Goal: Task Accomplishment & Management: Complete application form

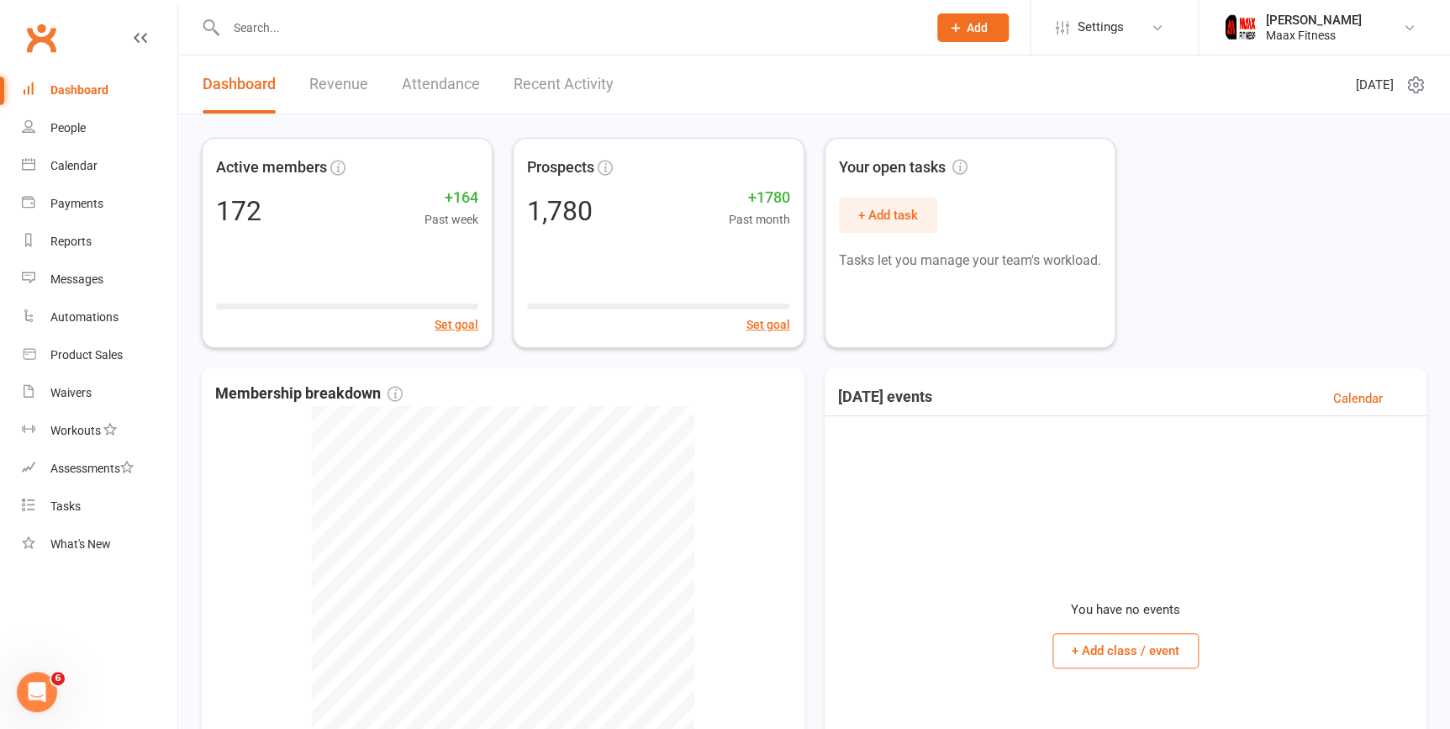
click at [964, 19] on button "Add" at bounding box center [972, 27] width 71 height 29
click at [966, 32] on button "Add" at bounding box center [972, 27] width 71 height 29
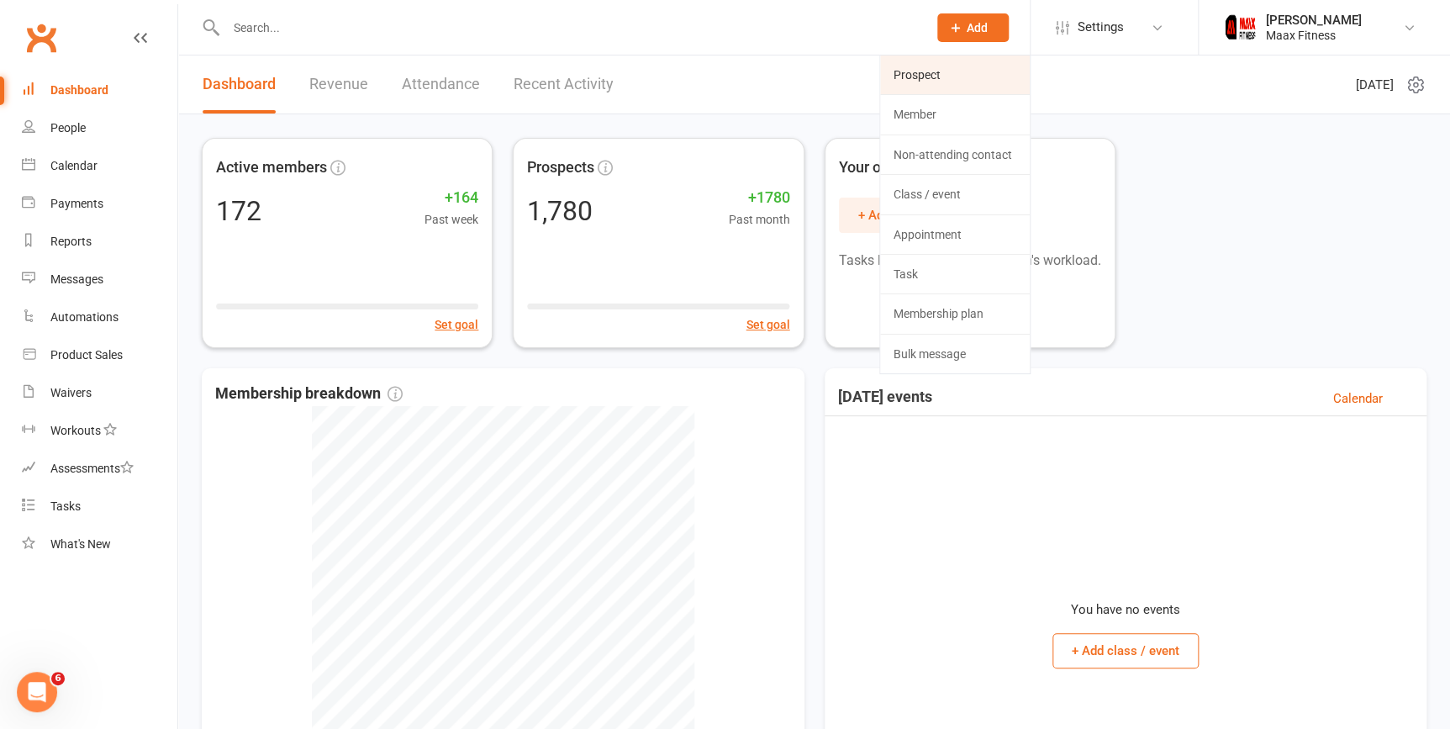
click at [950, 77] on link "Prospect" at bounding box center [955, 74] width 150 height 39
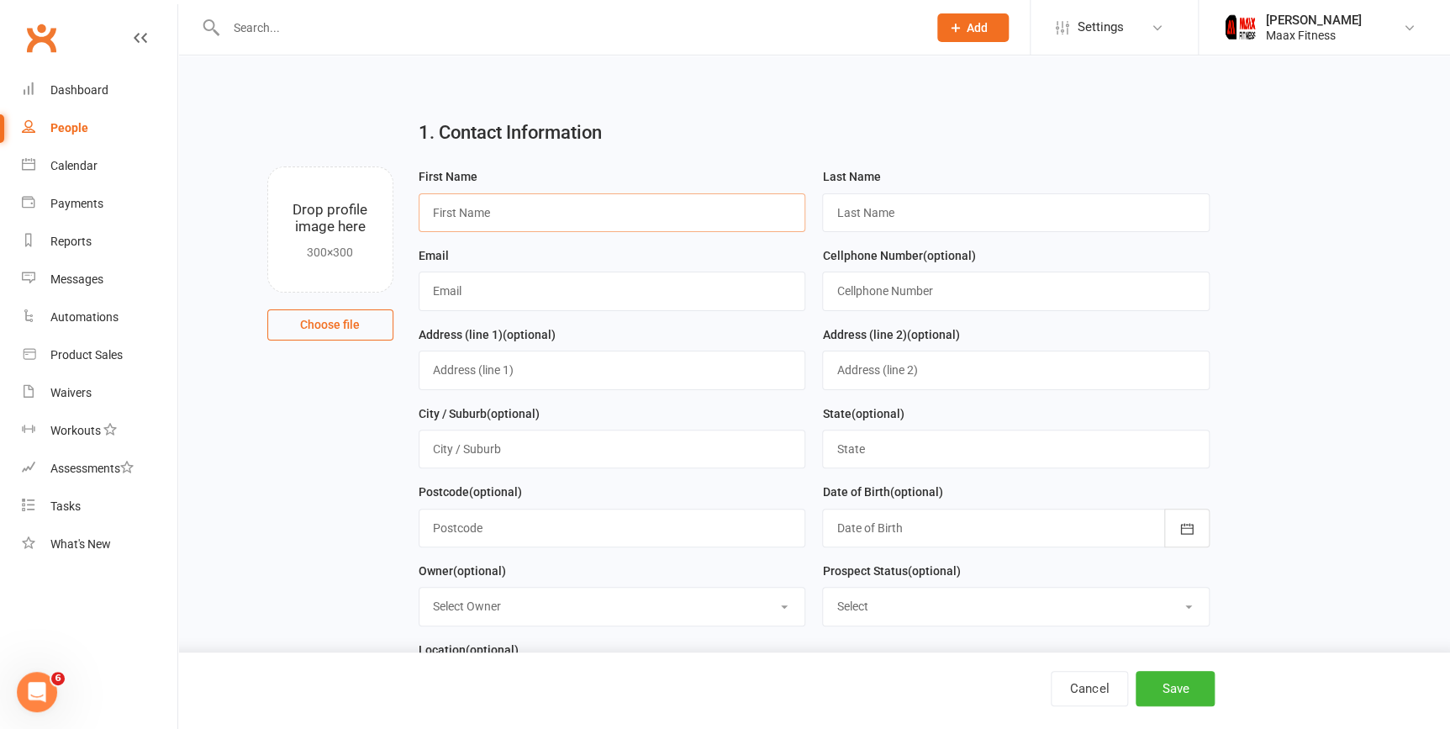
click at [582, 214] on input "text" at bounding box center [613, 212] width 388 height 39
click at [924, 217] on input "text" at bounding box center [1016, 212] width 388 height 39
click at [693, 229] on input "luck" at bounding box center [613, 212] width 388 height 39
click at [525, 219] on input "luck" at bounding box center [613, 212] width 388 height 39
type input "luckAS"
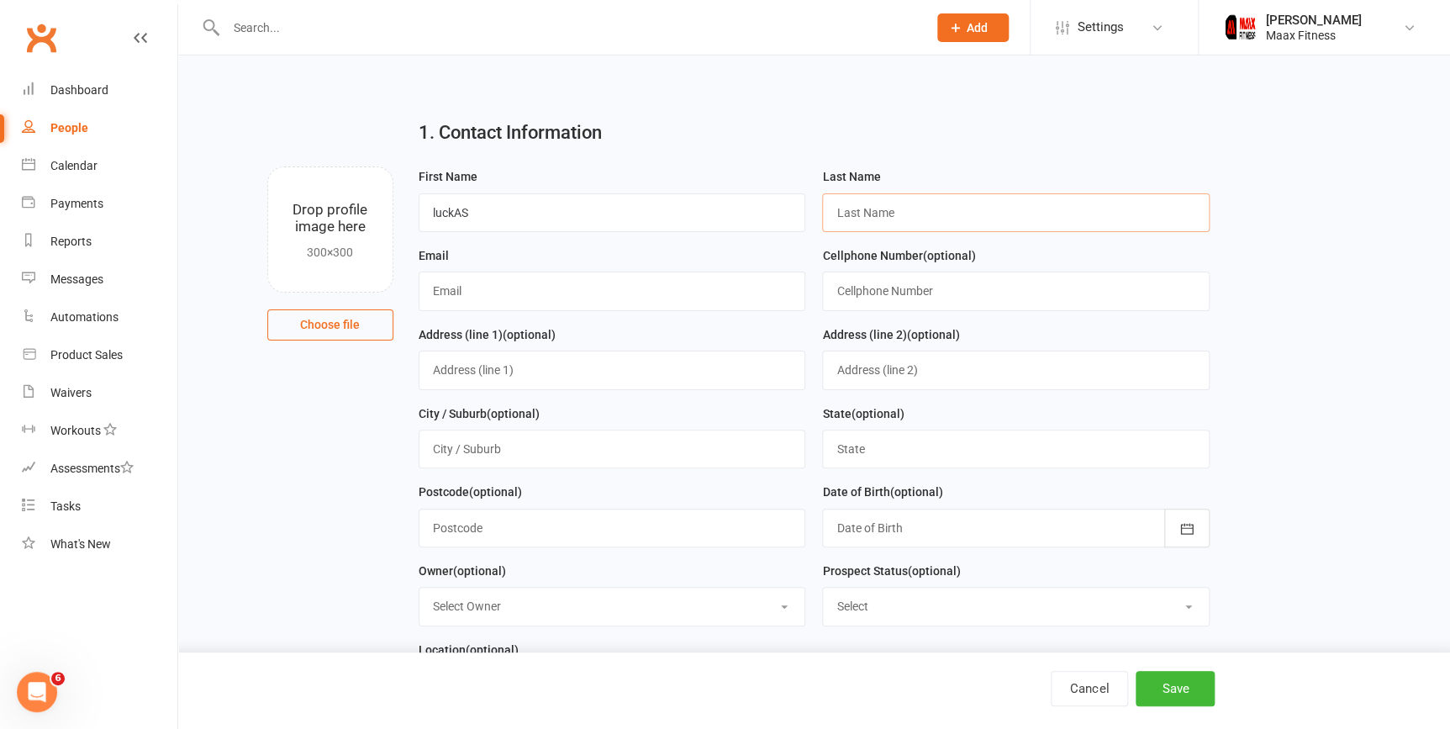
click at [992, 208] on input "text" at bounding box center [1016, 212] width 388 height 39
type input "D"
type input "dace"
click at [730, 214] on input "luckAS" at bounding box center [613, 212] width 388 height 39
type input "luckas"
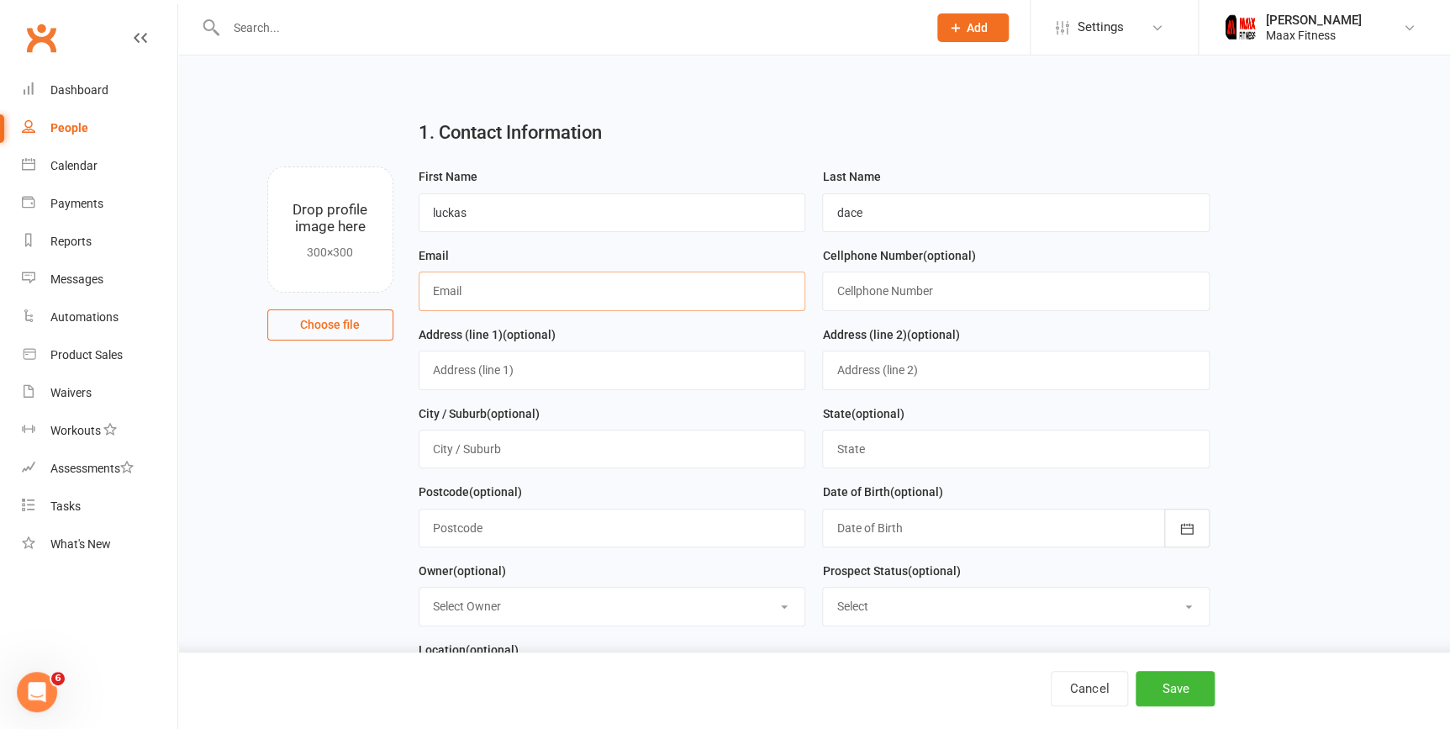
click at [751, 287] on input "text" at bounding box center [613, 291] width 388 height 39
type input "[EMAIL_ADDRESS][DOMAIN_NAME]"
click at [712, 367] on input "text" at bounding box center [613, 370] width 388 height 39
type input "[STREET_ADDRESS]"
type input "[PERSON_NAME]"
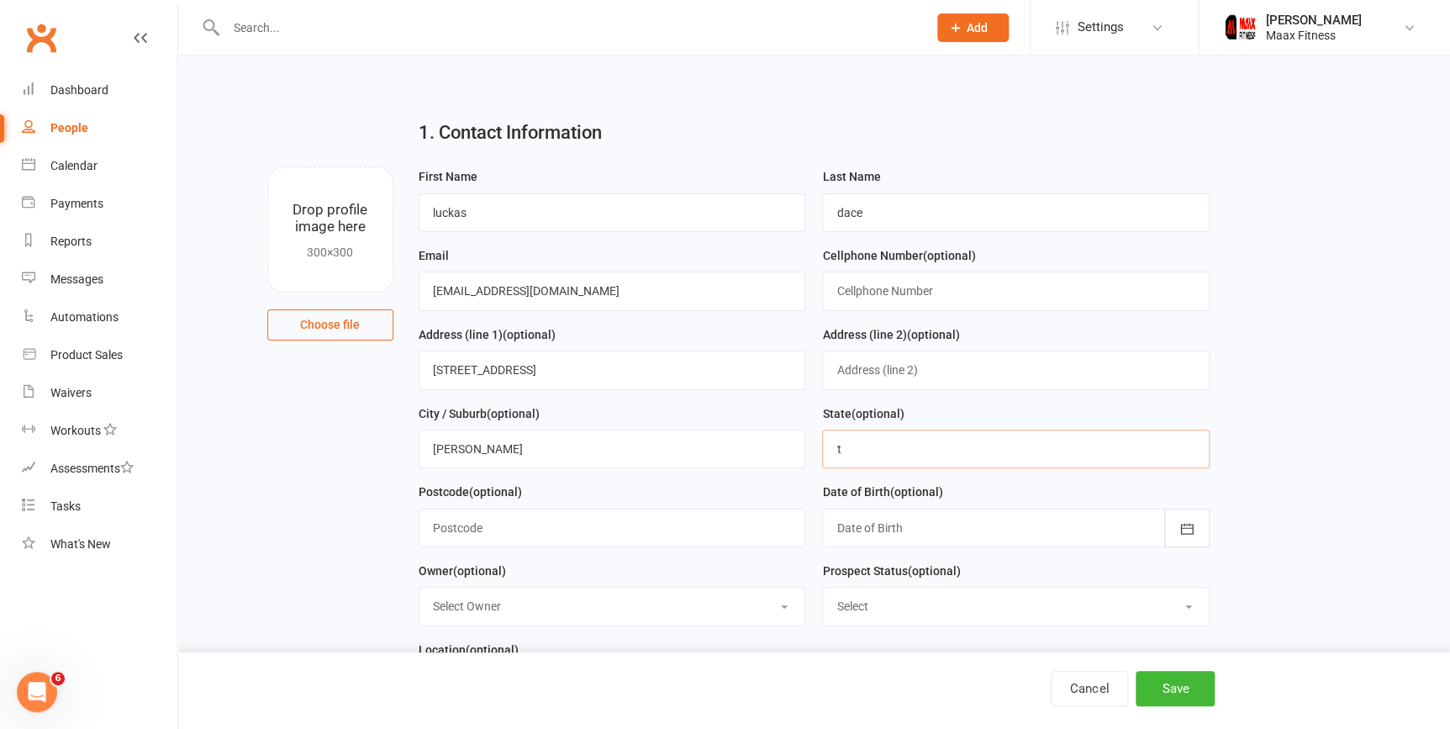
type input "[GEOGRAPHIC_DATA]"
click at [699, 530] on input "text" at bounding box center [613, 528] width 388 height 39
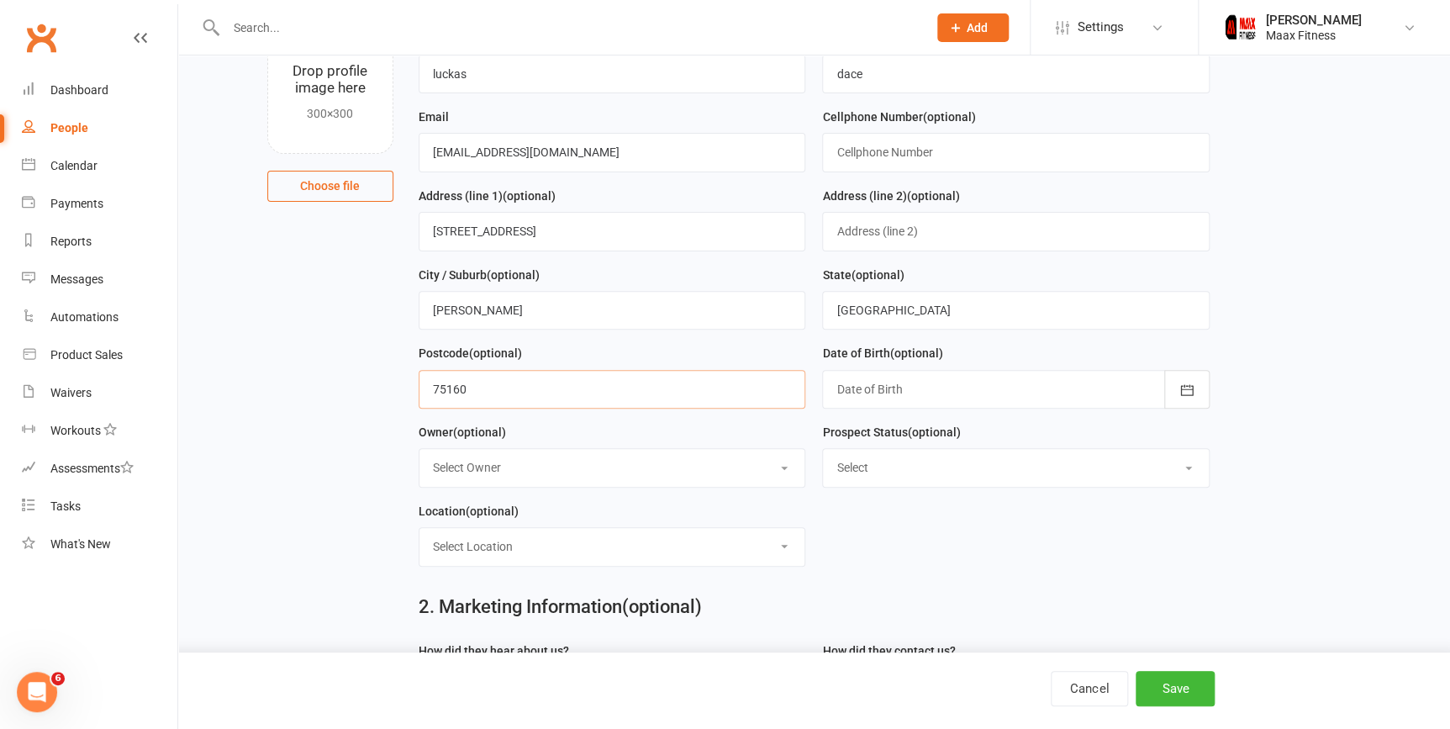
scroll to position [240, 0]
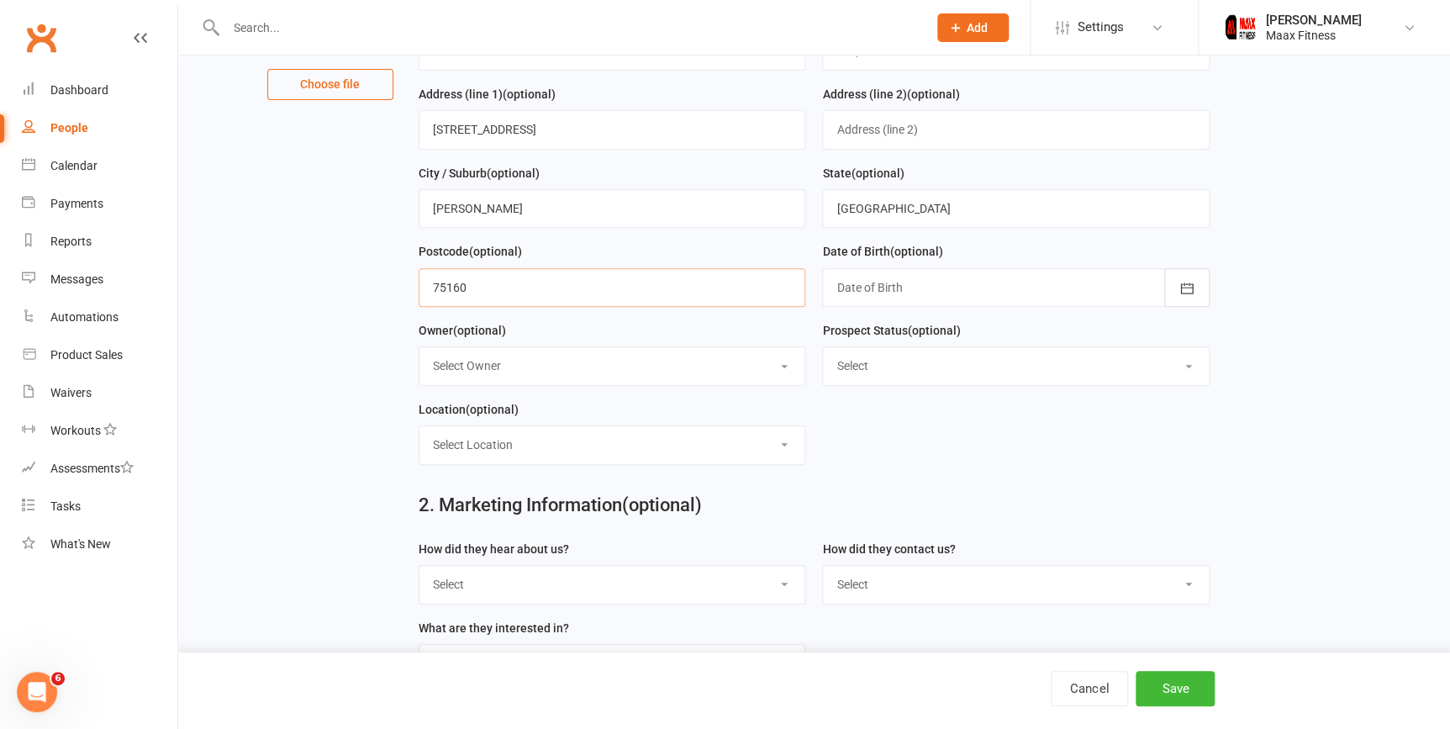
type input "75160"
click at [989, 332] on div "Prospect Status (optional) Select Initial Contact Follow-up Call Follow-up Emai…" at bounding box center [1016, 353] width 388 height 66
click at [1031, 285] on div at bounding box center [1016, 287] width 388 height 39
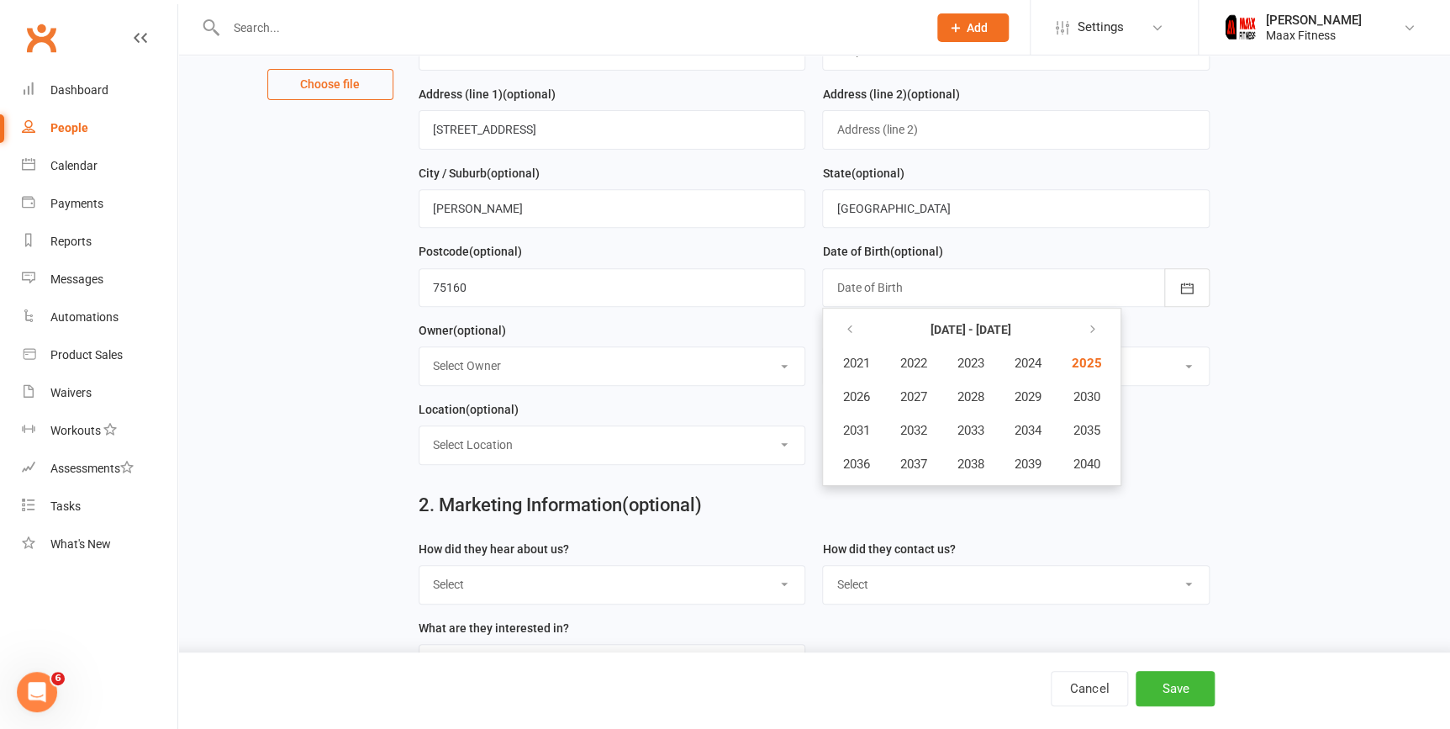
click at [1067, 290] on div at bounding box center [1016, 287] width 388 height 39
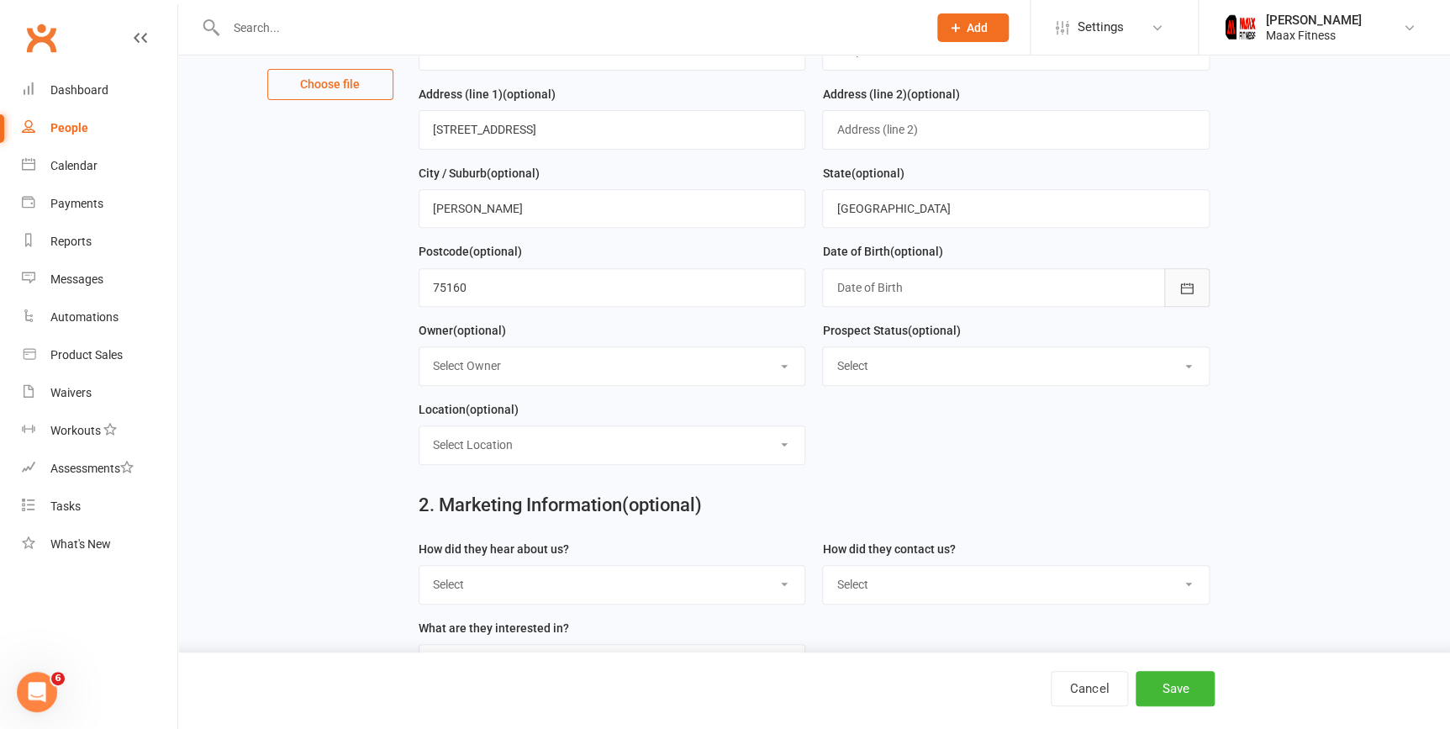
click at [1198, 298] on button "button" at bounding box center [1186, 287] width 45 height 39
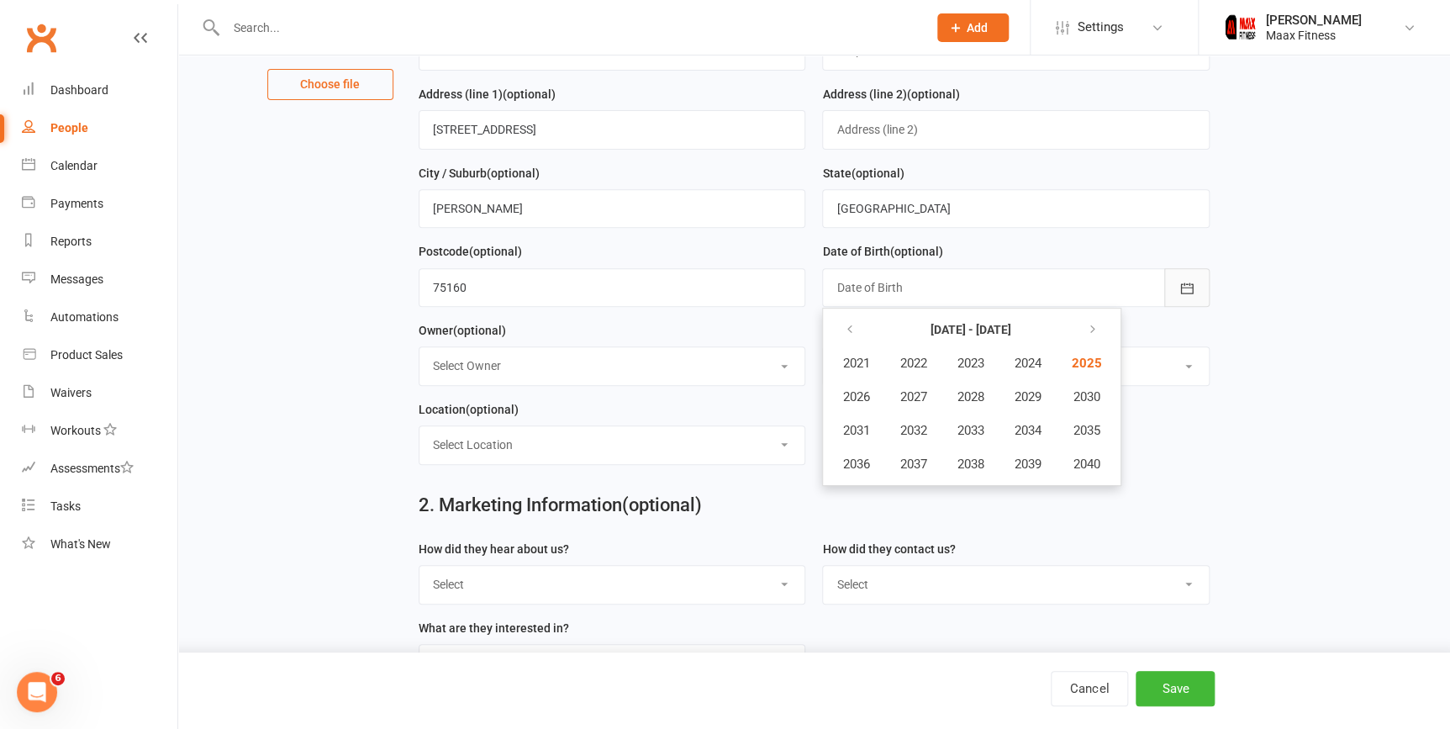
click at [1194, 299] on button "button" at bounding box center [1186, 287] width 45 height 39
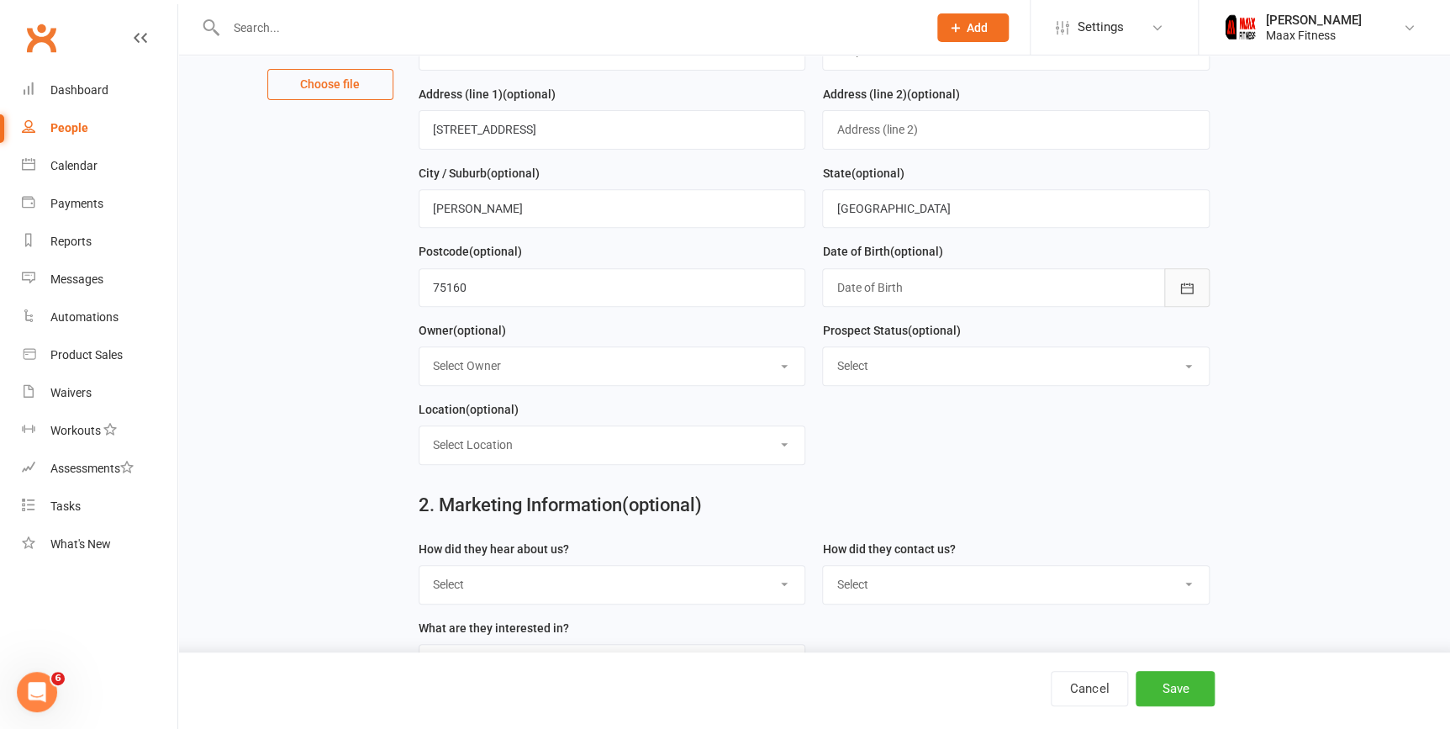
click at [1202, 288] on button "button" at bounding box center [1186, 287] width 45 height 39
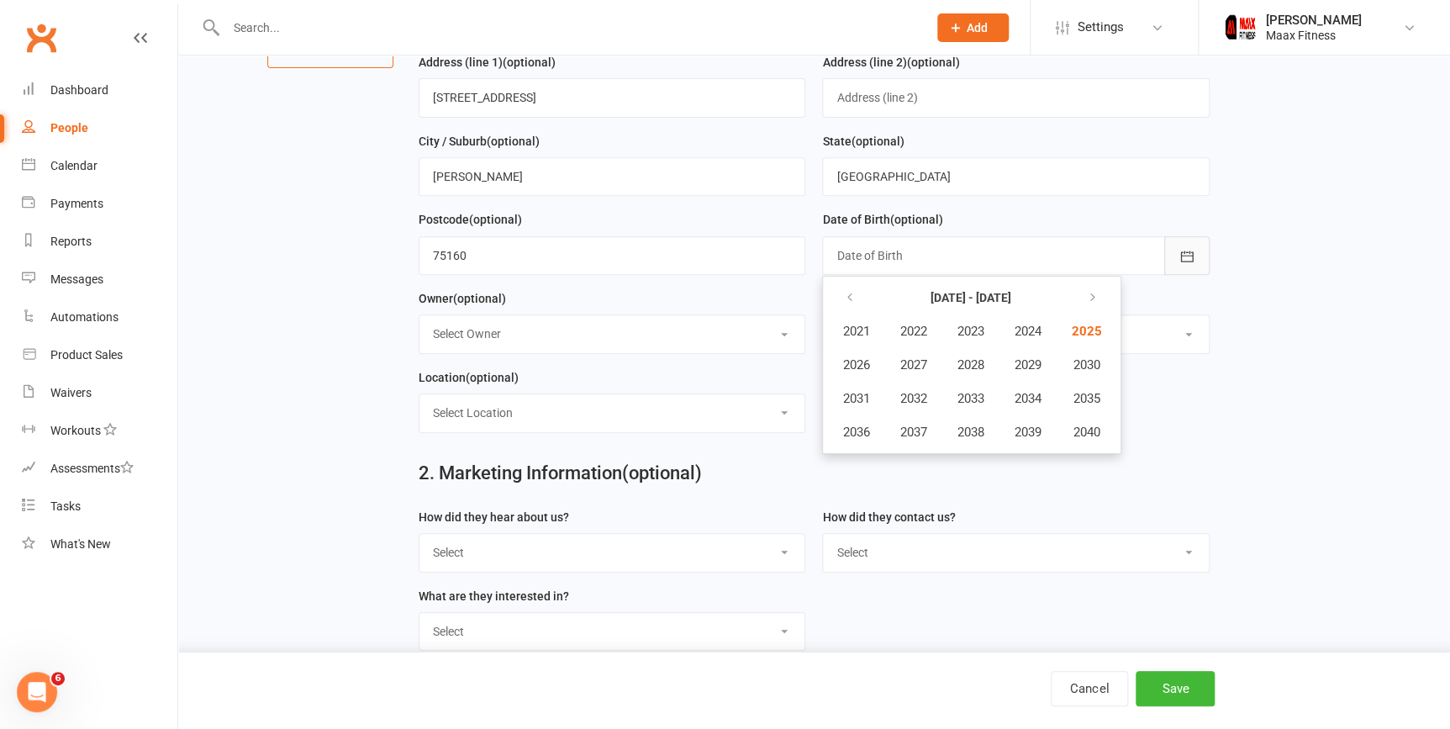
scroll to position [272, 0]
click at [856, 303] on button "button" at bounding box center [850, 298] width 36 height 30
click at [846, 309] on button "button" at bounding box center [850, 298] width 36 height 30
click at [1084, 399] on span "1995" at bounding box center [1084, 399] width 27 height 15
click at [880, 372] on button "April" at bounding box center [864, 366] width 73 height 32
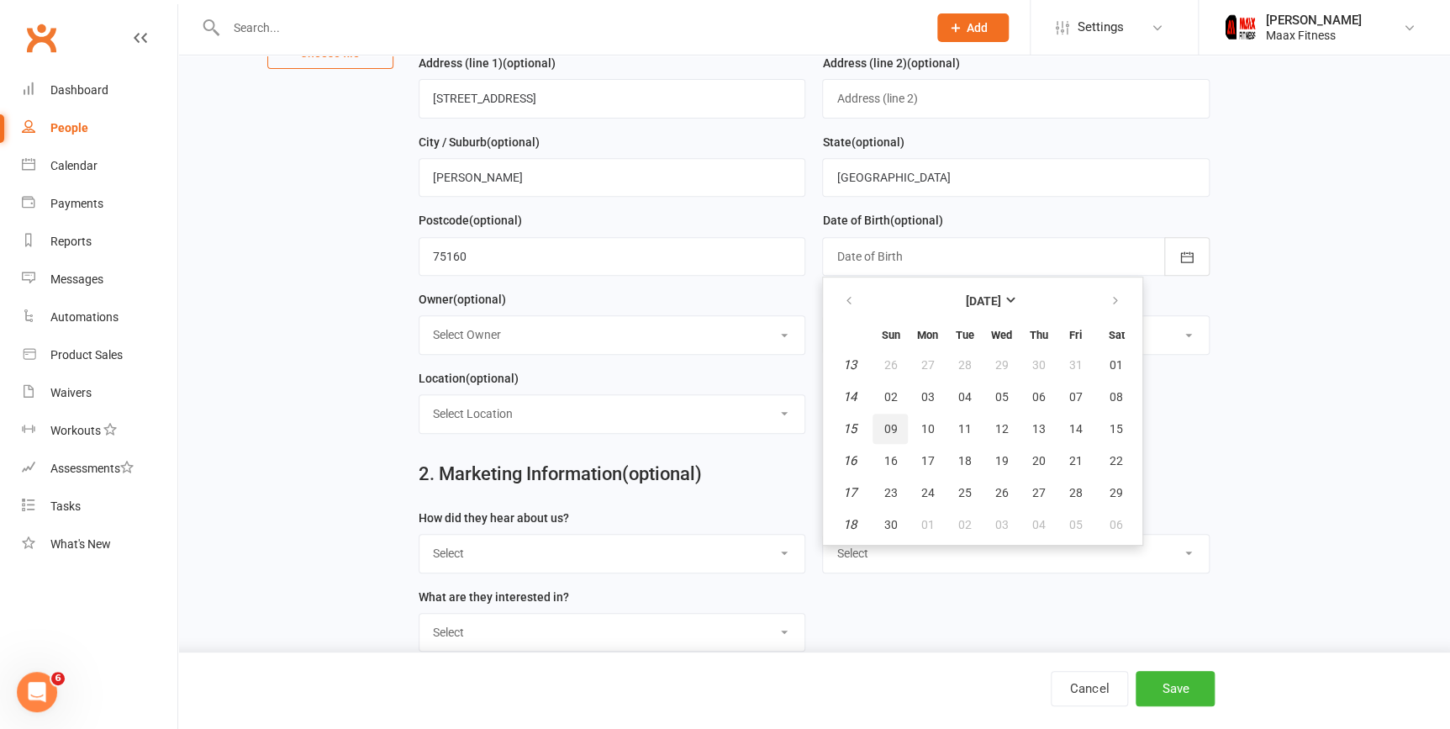
click at [888, 427] on span "09" at bounding box center [889, 428] width 13 height 13
type input "[DATE]"
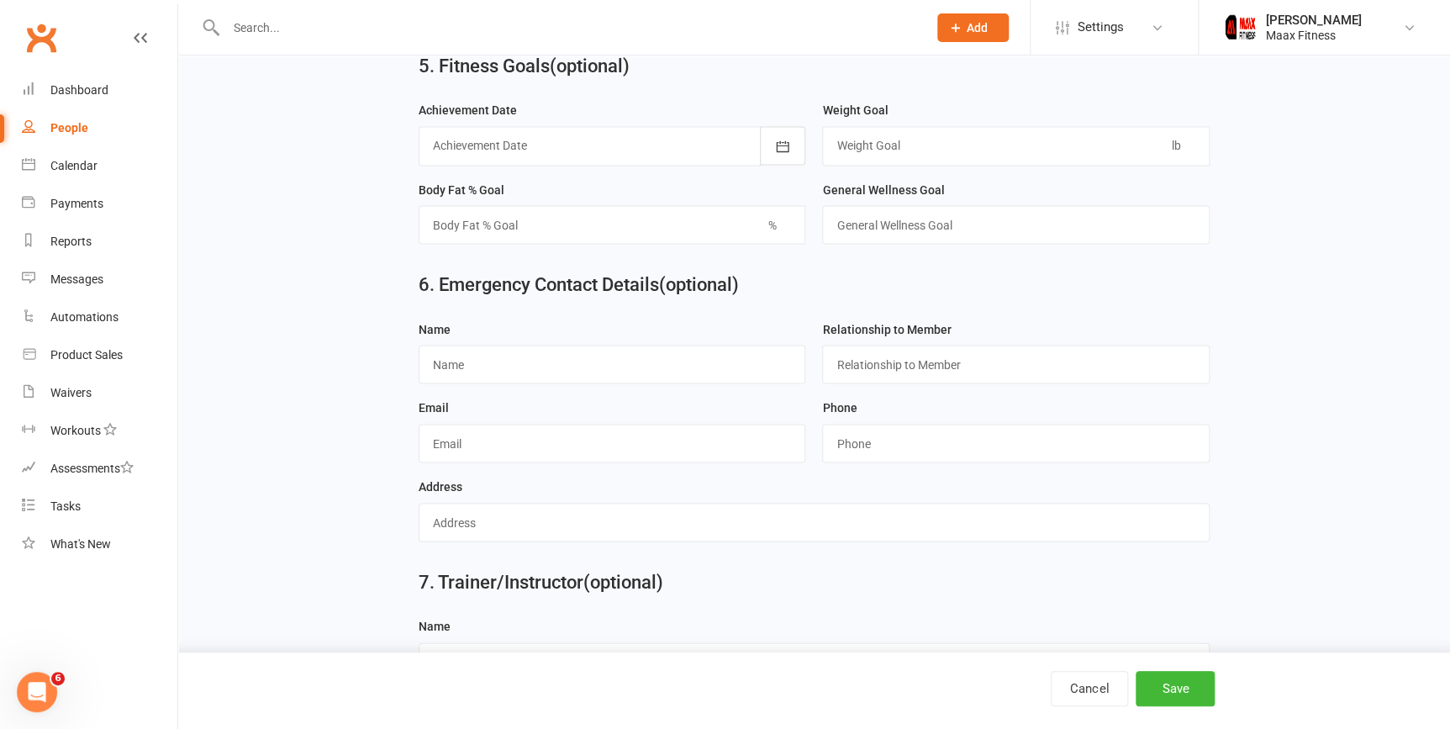
scroll to position [1418, 0]
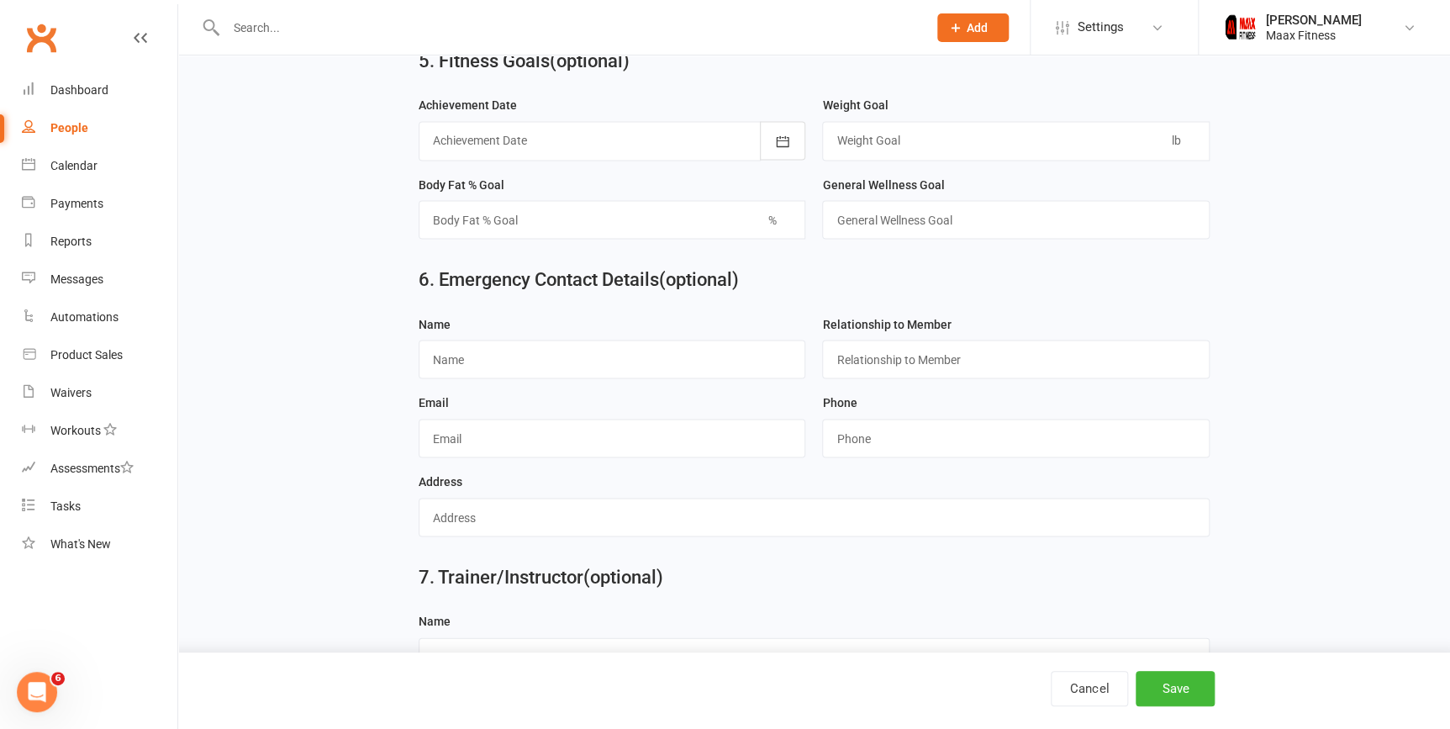
click at [660, 367] on input "text" at bounding box center [613, 359] width 388 height 39
type input "norm"
type input "father"
type input "[EMAIL_ADDRESS][DOMAIN_NAME]"
type input "6788633453"
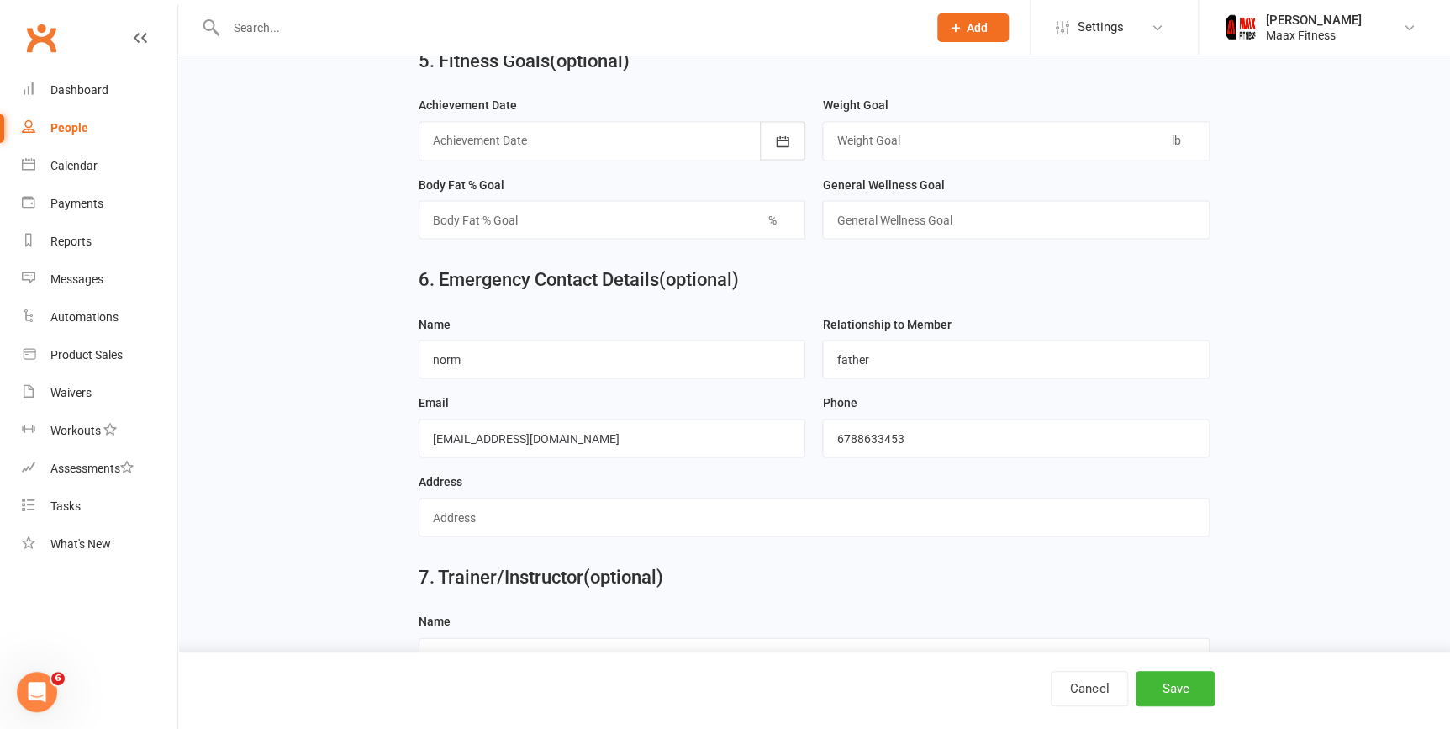
click at [573, 531] on input "text" at bounding box center [814, 517] width 791 height 39
type input "[STREET_ADDRESS]"
click at [1176, 689] on button "Save" at bounding box center [1175, 688] width 79 height 35
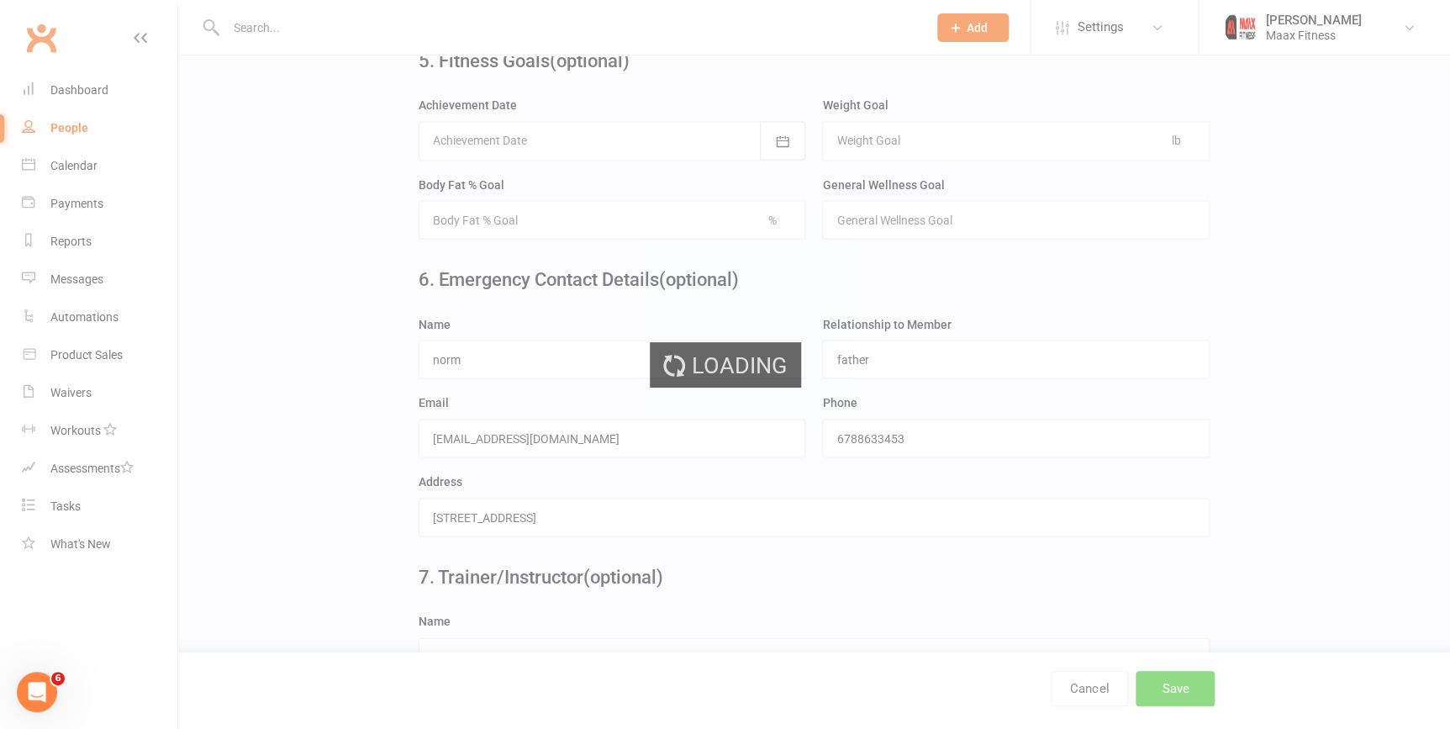
scroll to position [0, 0]
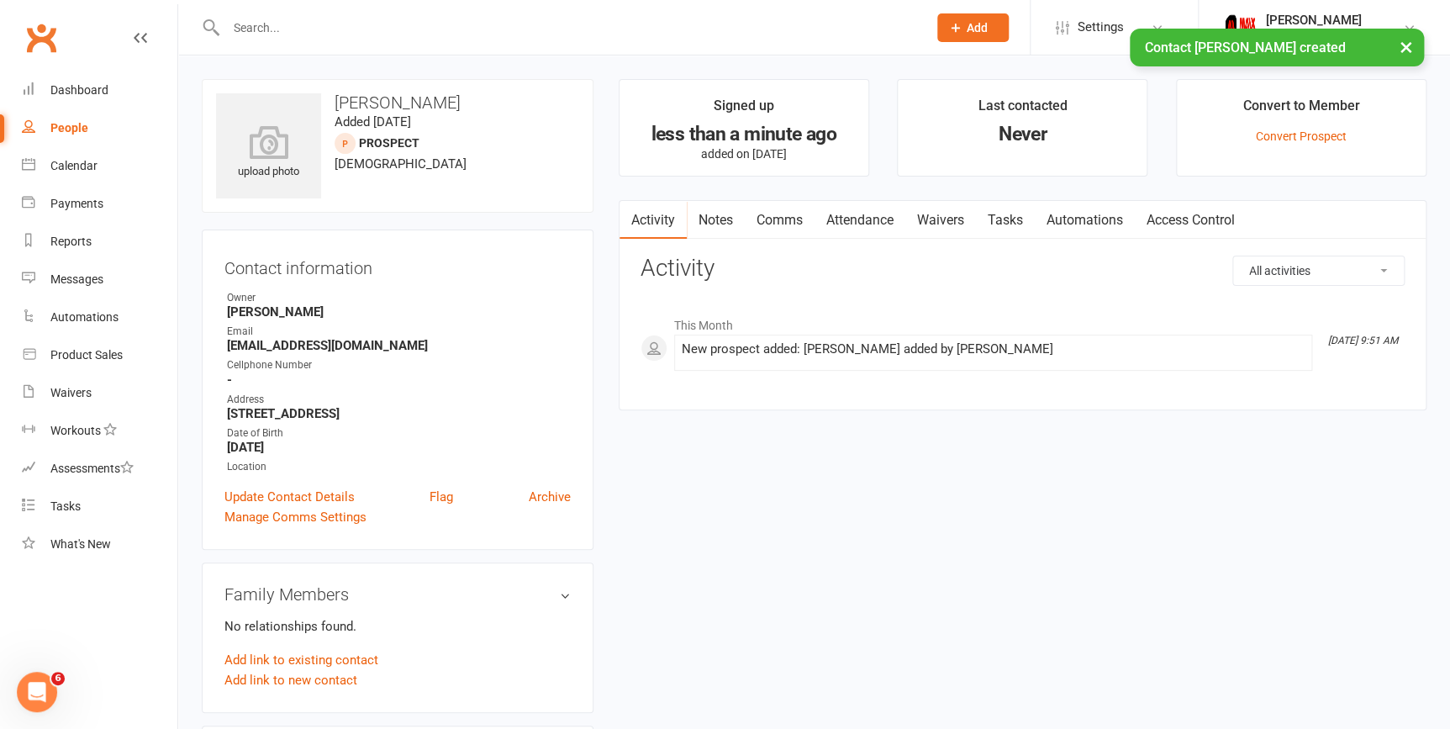
click at [945, 223] on link "Waivers" at bounding box center [940, 220] width 71 height 39
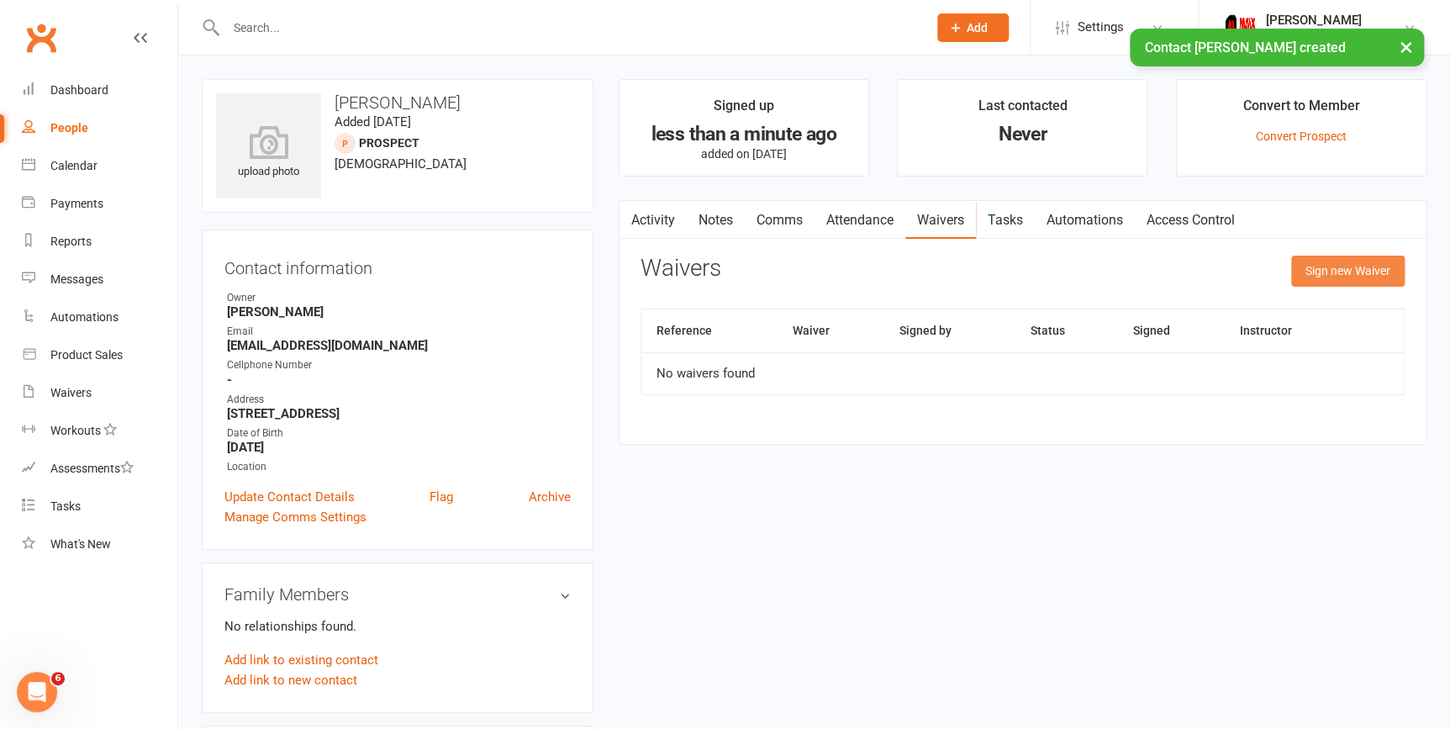
click at [1374, 274] on button "Sign new Waiver" at bounding box center [1347, 271] width 113 height 30
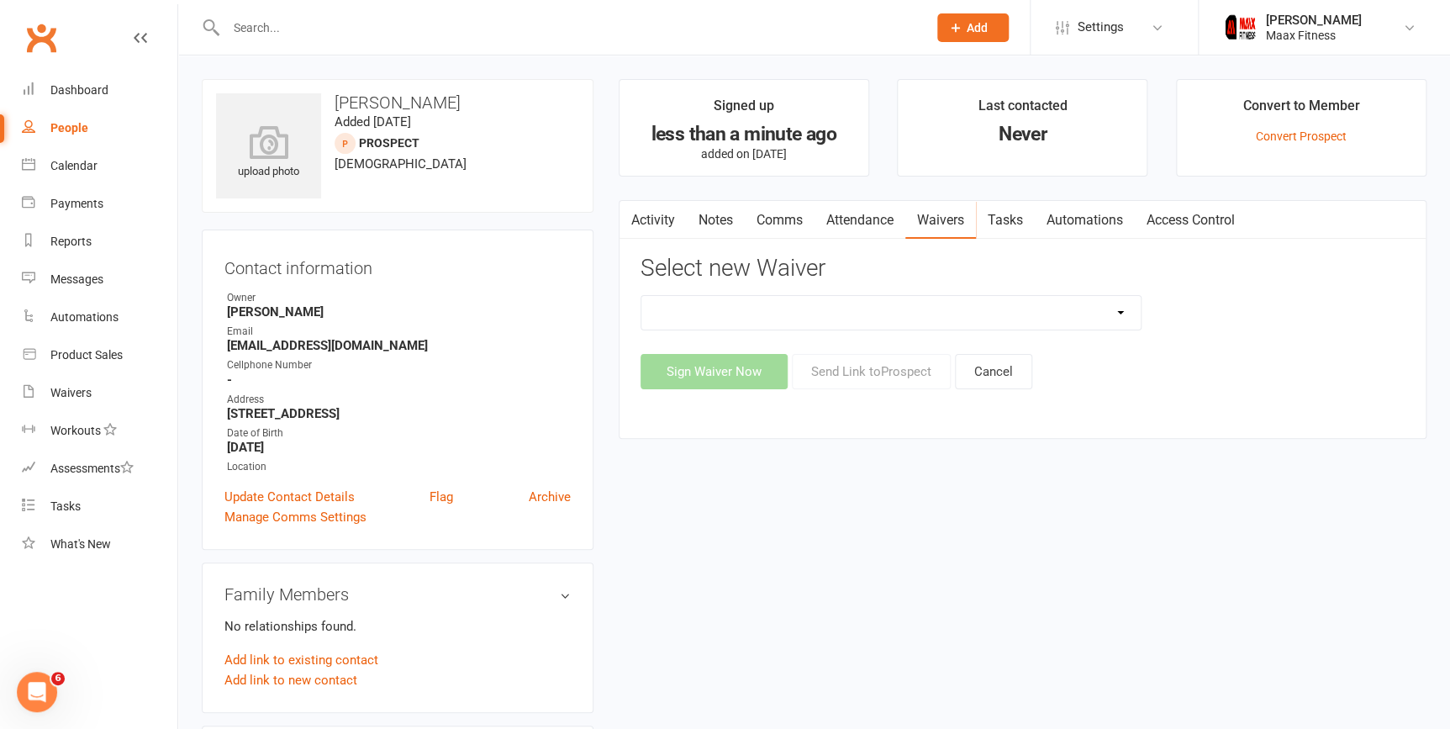
click at [1115, 318] on select "12 Month Individual Membership 12 Month PRESALE Membership 1 Month Membership O…" at bounding box center [890, 313] width 499 height 34
select select "15038"
click at [641, 296] on select "12 Month Individual Membership 12 Month PRESALE Membership 1 Month Membership O…" at bounding box center [890, 313] width 499 height 34
click at [678, 369] on button "Sign Waiver Now" at bounding box center [714, 371] width 147 height 35
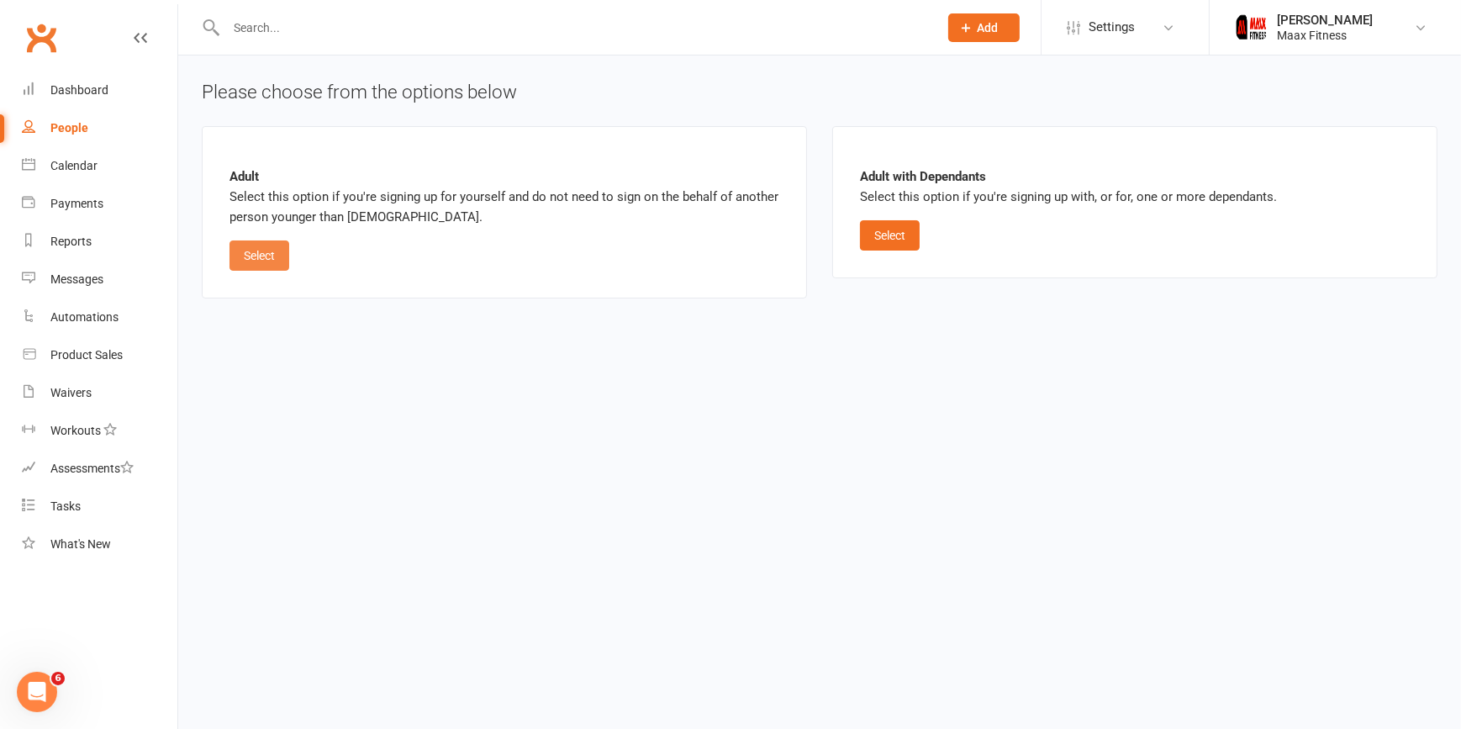
click at [258, 248] on button "Select" at bounding box center [259, 255] width 60 height 30
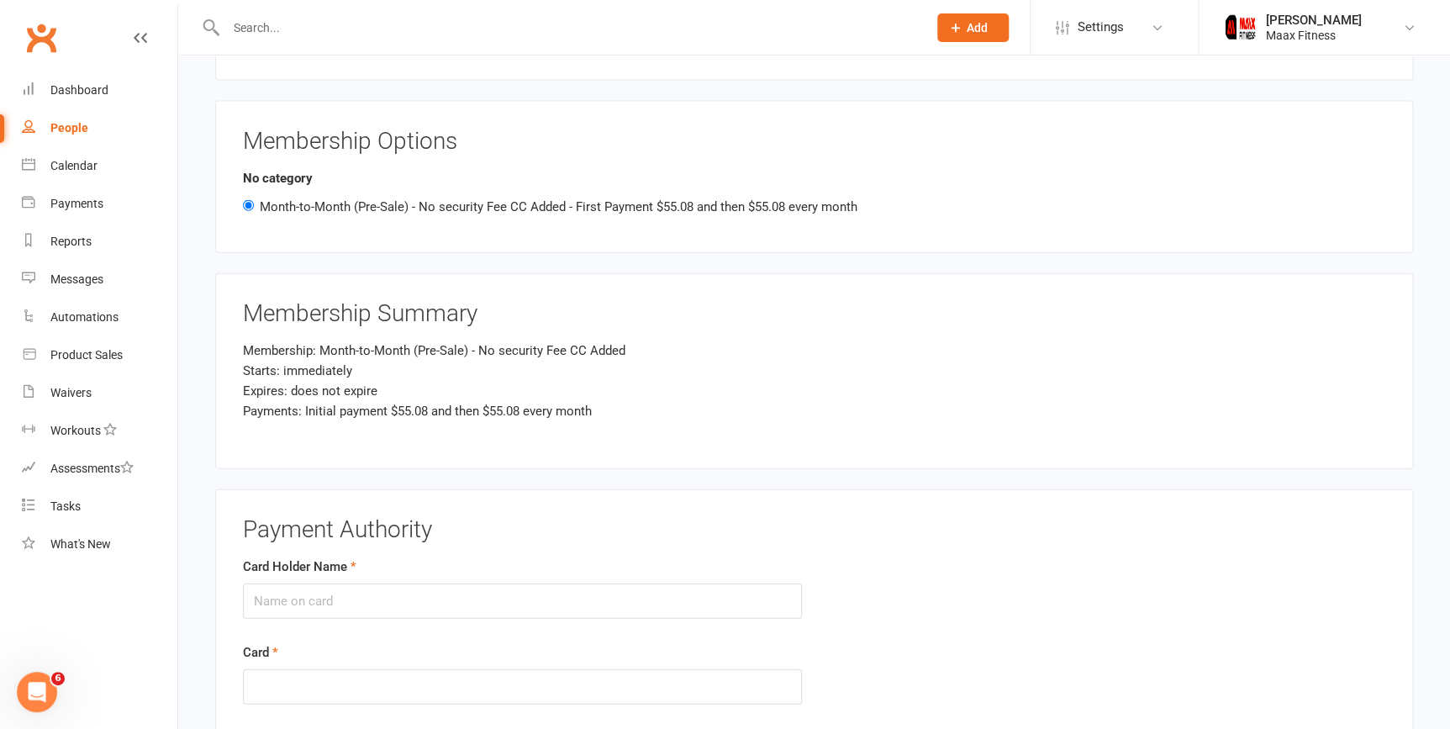
scroll to position [1910, 0]
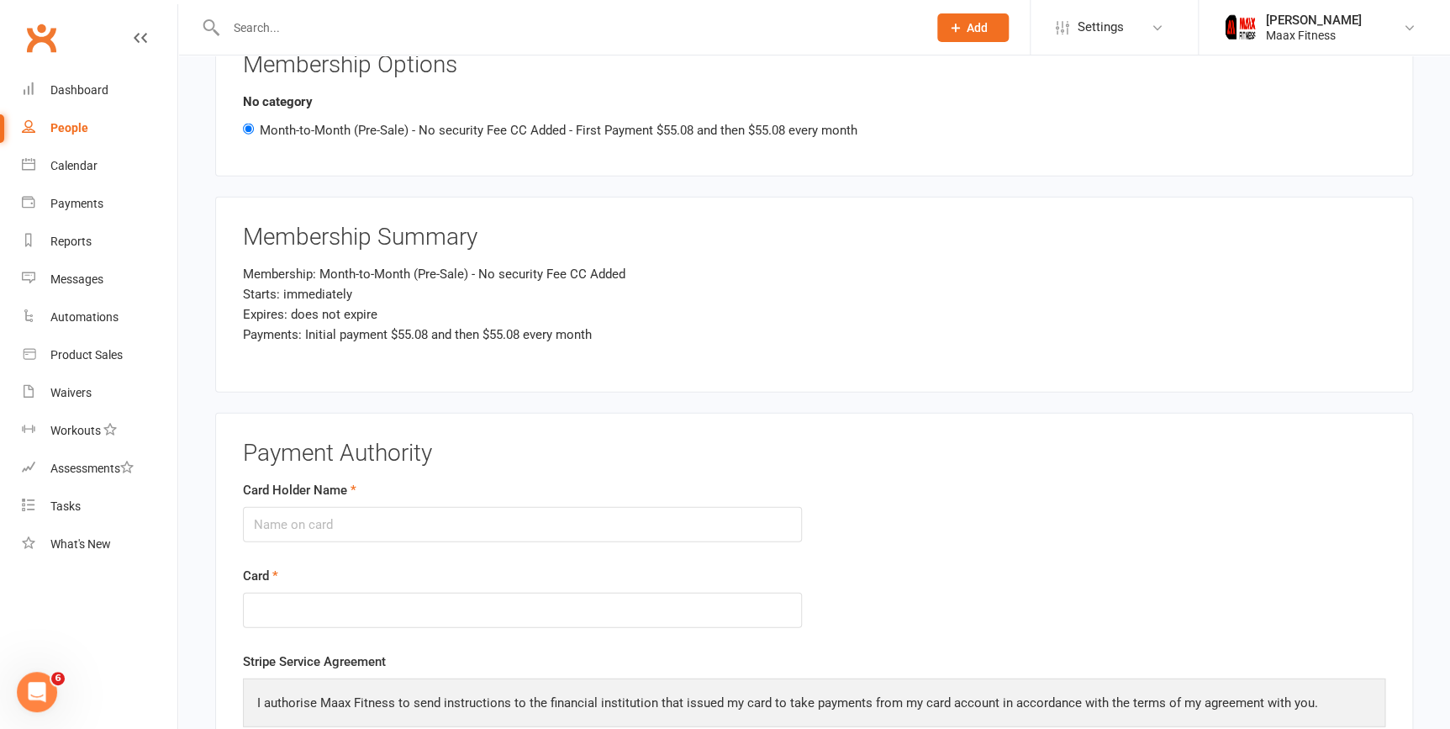
click at [414, 498] on div "Card Holder Name" at bounding box center [522, 511] width 559 height 62
click at [413, 517] on input "Card Holder Name" at bounding box center [522, 524] width 559 height 35
type input "[PERSON_NAME]"
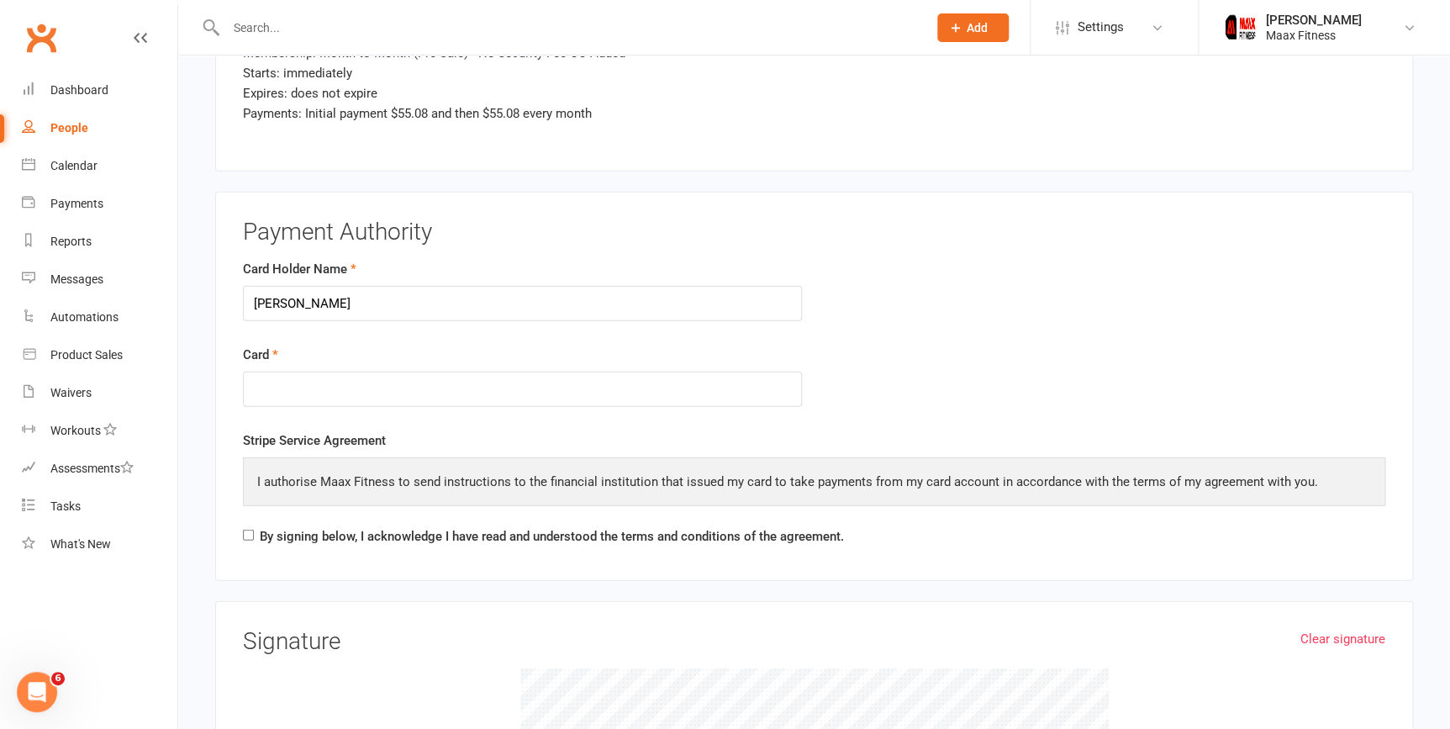
scroll to position [2139, 0]
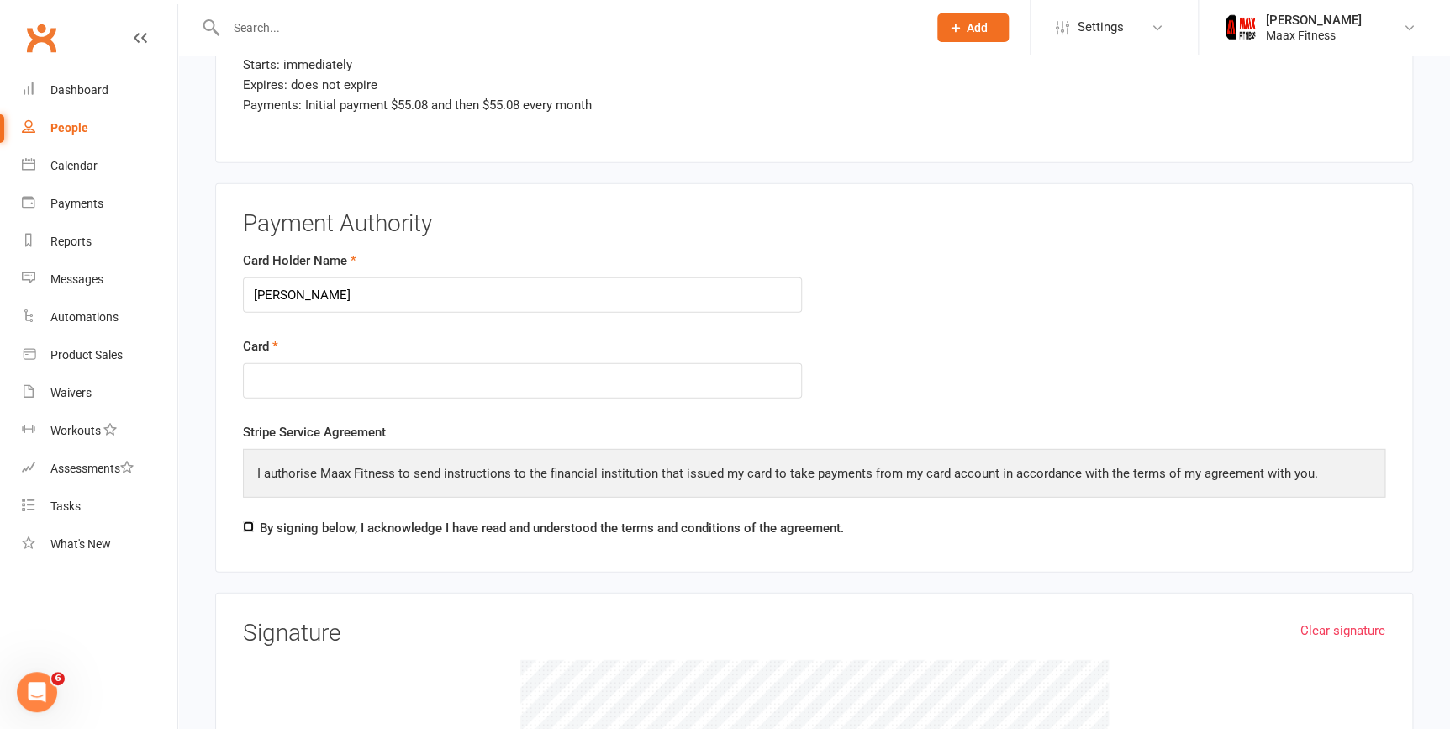
click at [244, 521] on input "By signing below, I acknowledge I have read and understood the terms and condit…" at bounding box center [248, 526] width 11 height 11
checkbox input "true"
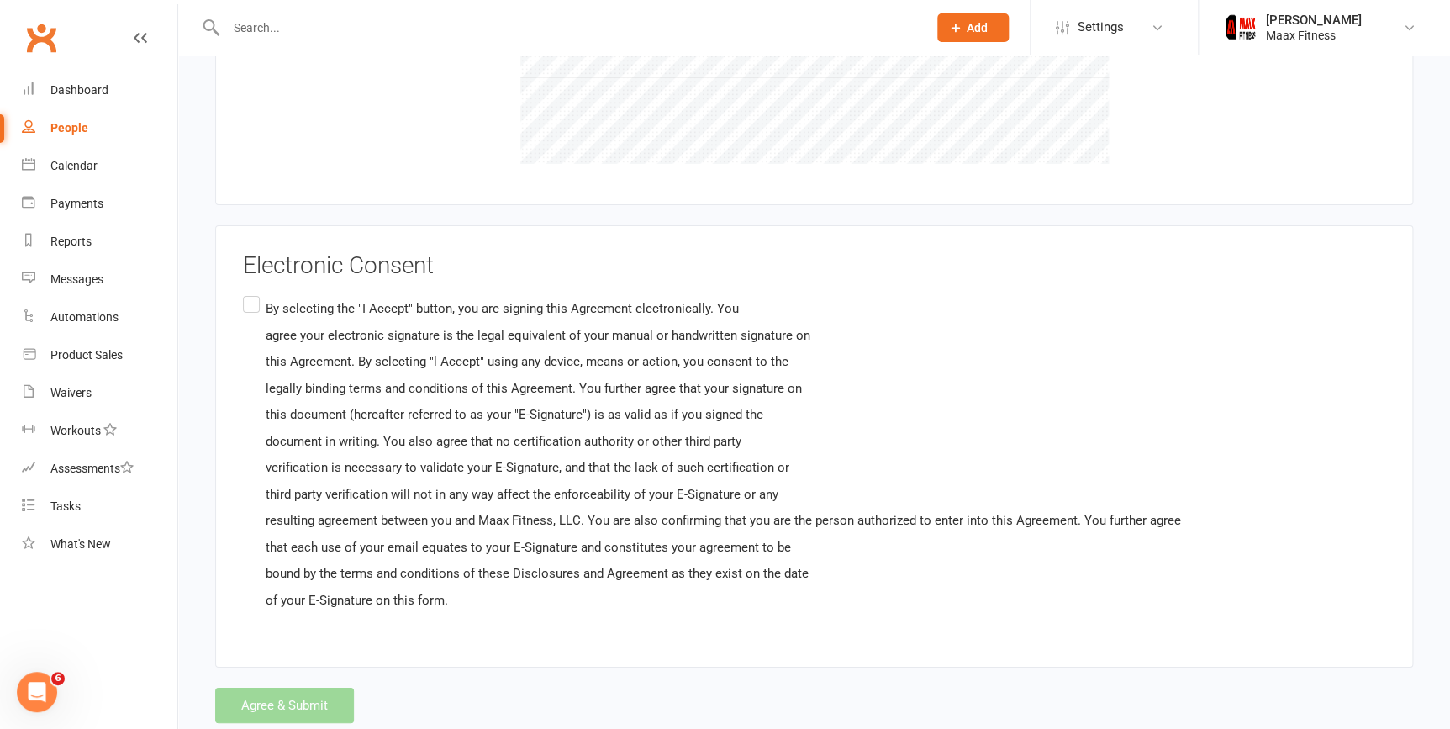
scroll to position [2903, 0]
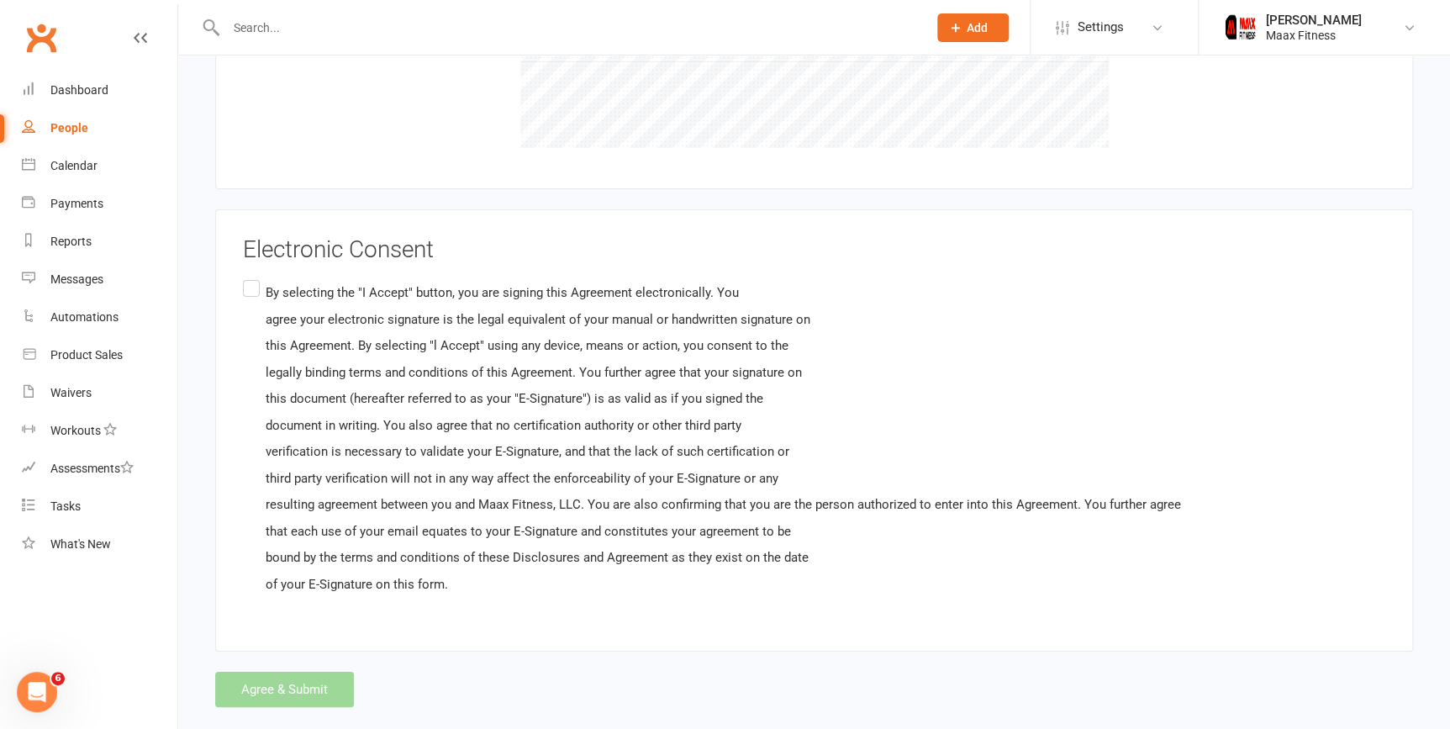
click at [250, 282] on label "By selecting the "I Accept" button, you are signing this Agreement electronical…" at bounding box center [712, 439] width 938 height 324
click at [250, 277] on input "By selecting the "I Accept" button, you are signing this Agreement electronical…" at bounding box center [248, 277] width 11 height 0
click at [291, 692] on button "Agree & Submit" at bounding box center [284, 689] width 139 height 35
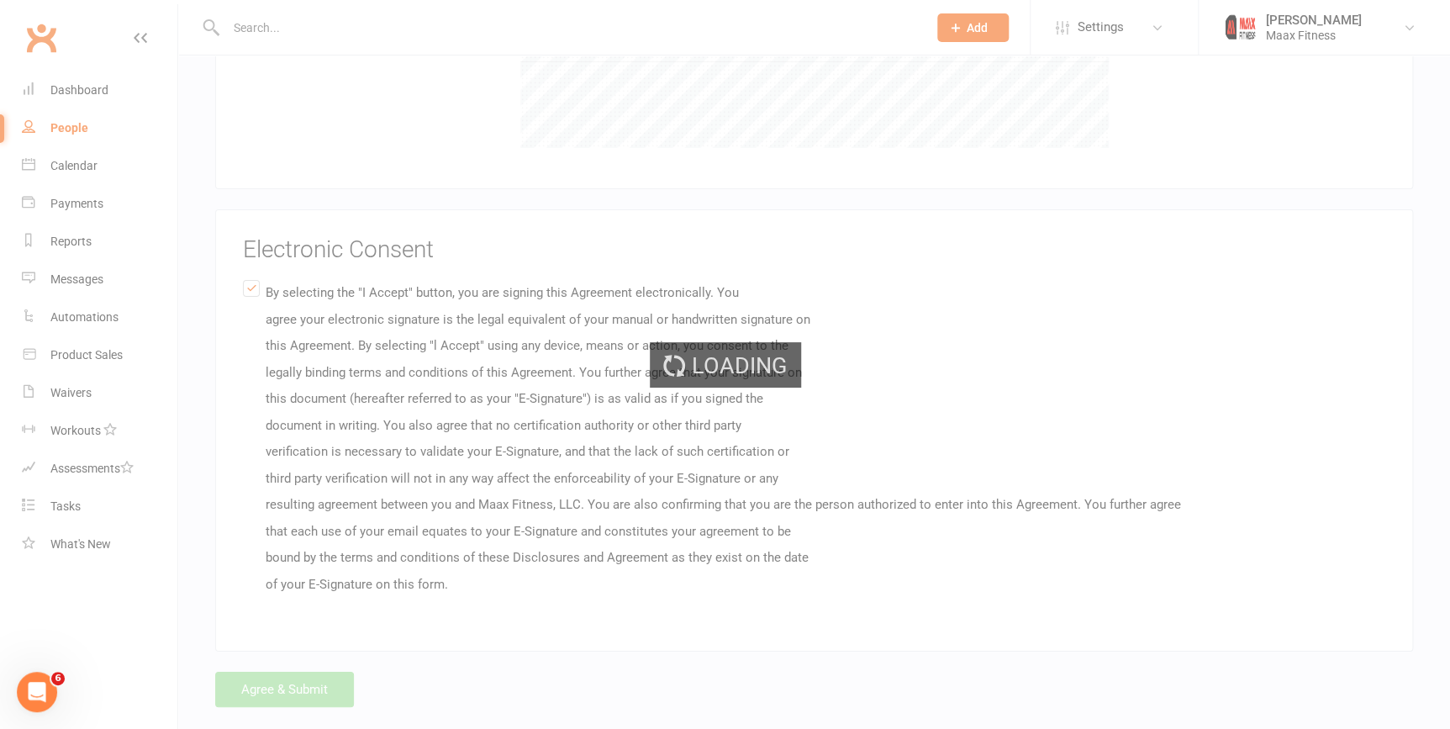
scroll to position [0, 0]
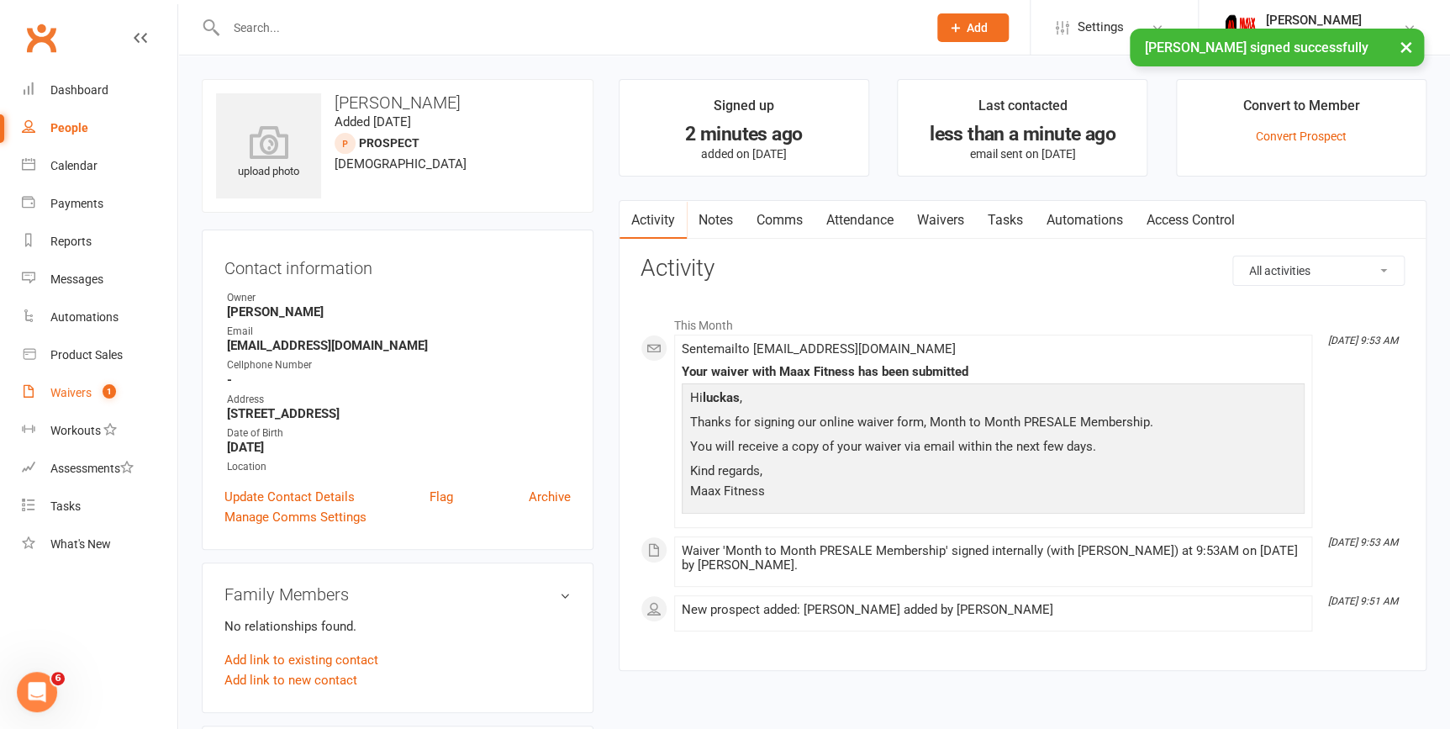
click at [109, 386] on span "1" at bounding box center [109, 391] width 13 height 14
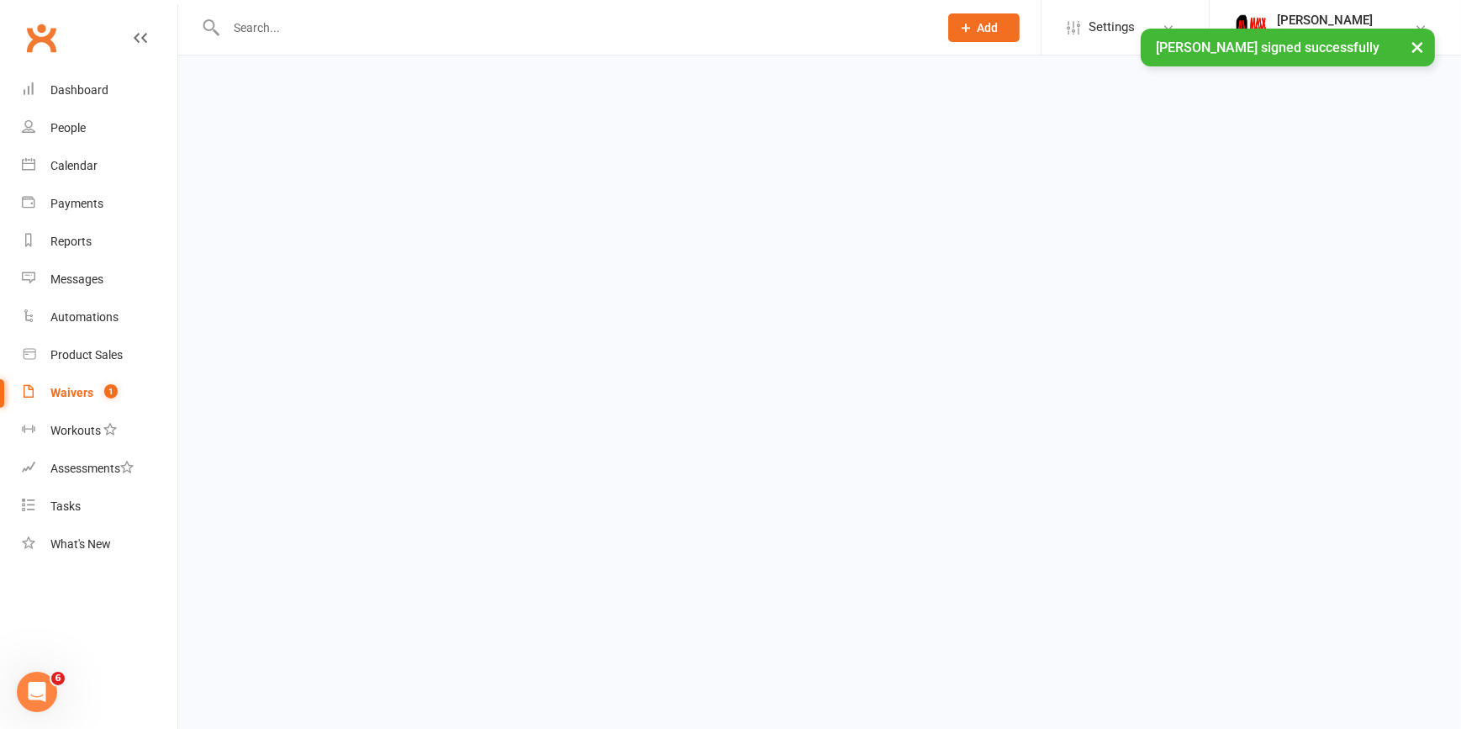
select select "25"
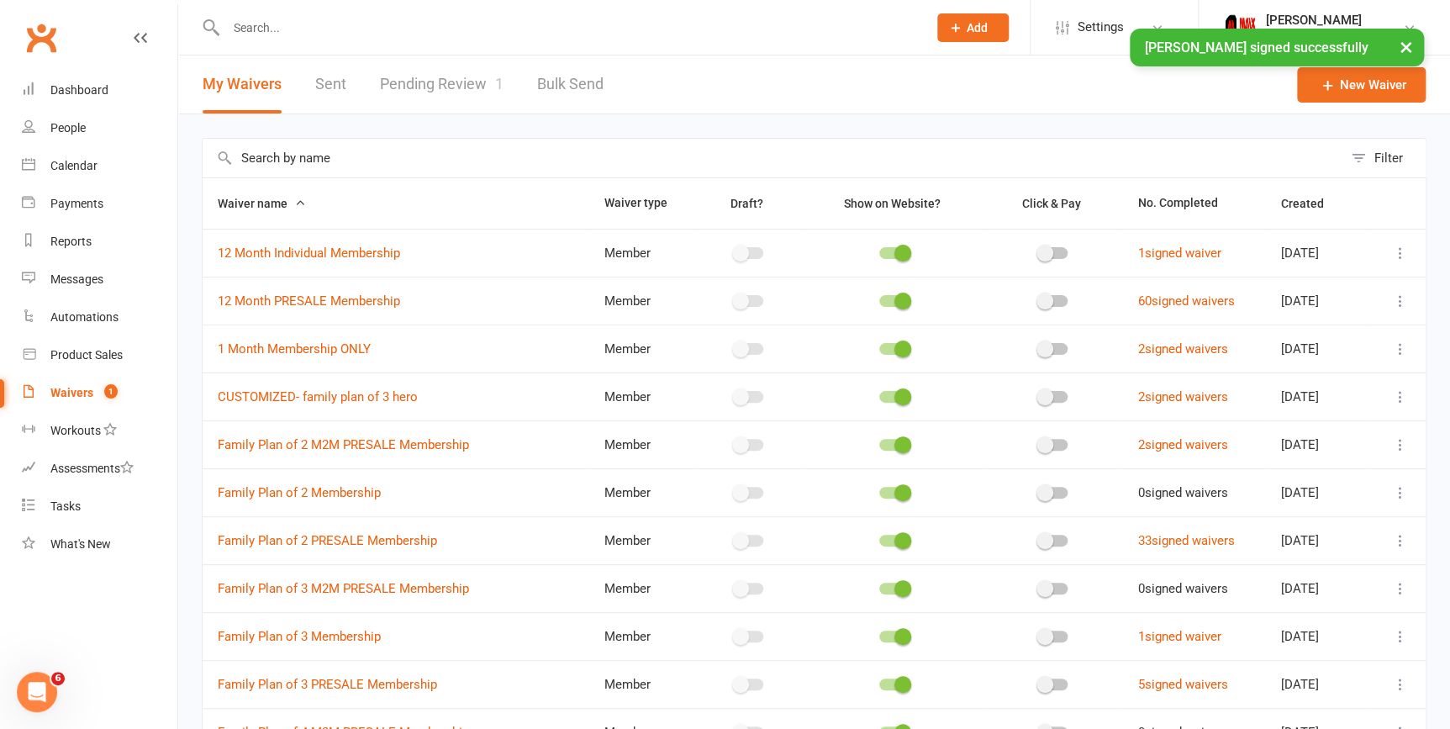
click at [403, 76] on link "Pending Review 1" at bounding box center [442, 84] width 124 height 58
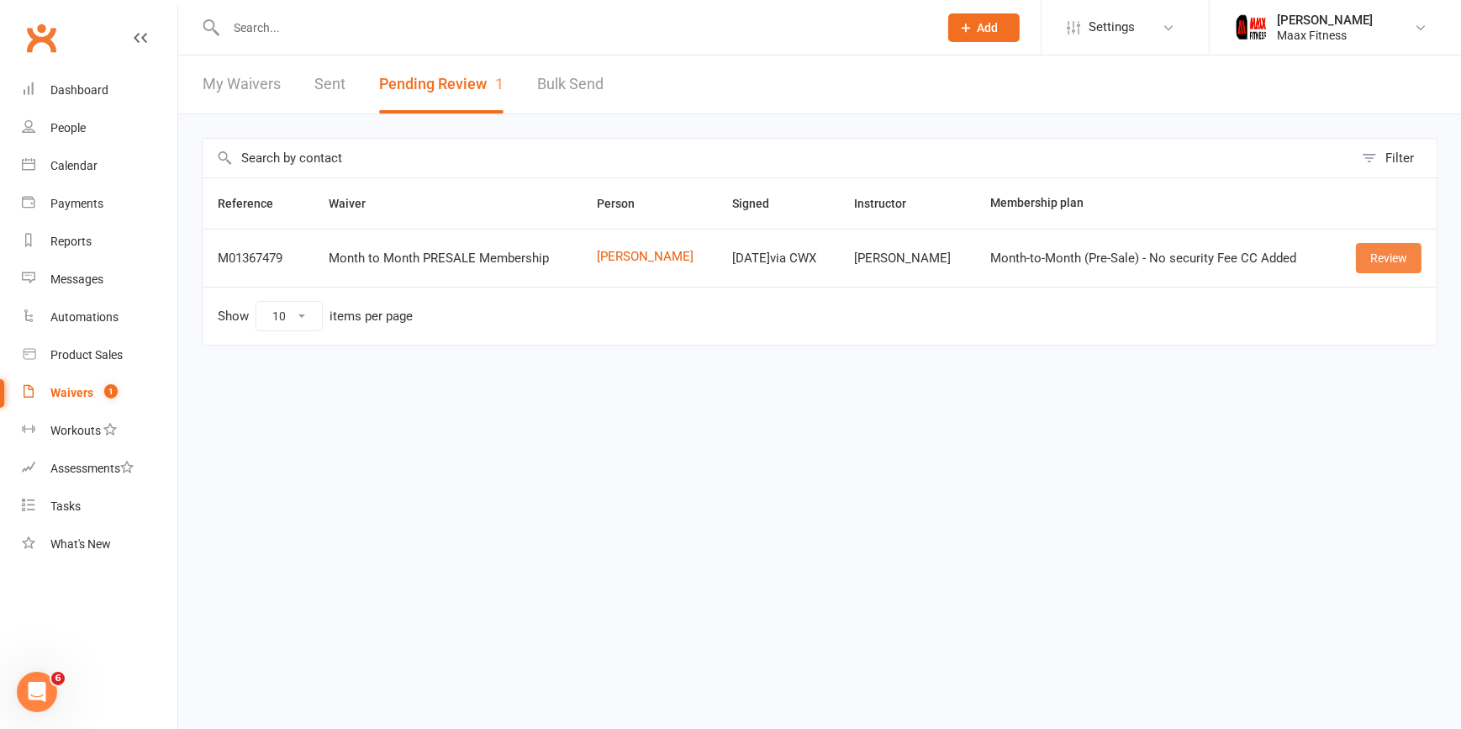
click at [1387, 252] on link "Review" at bounding box center [1389, 258] width 66 height 30
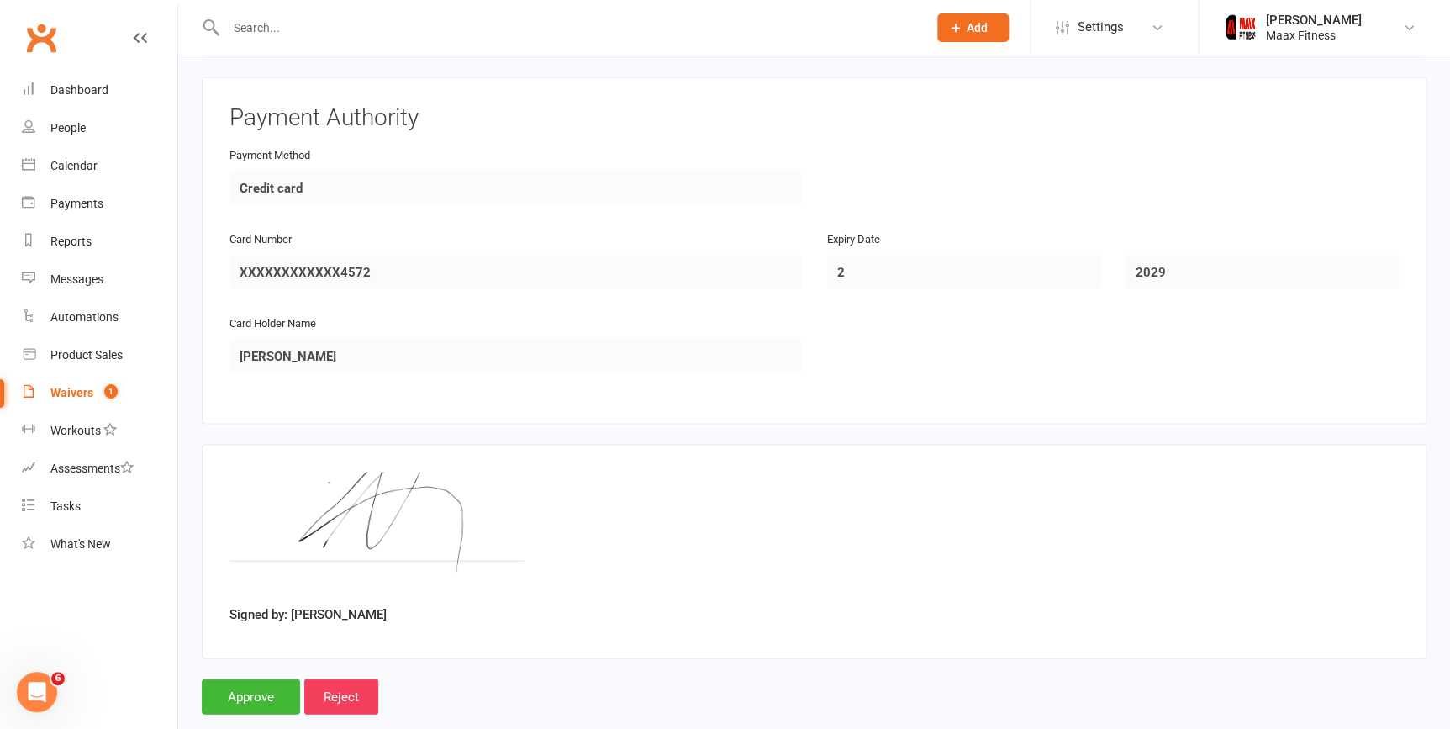
scroll to position [1546, 0]
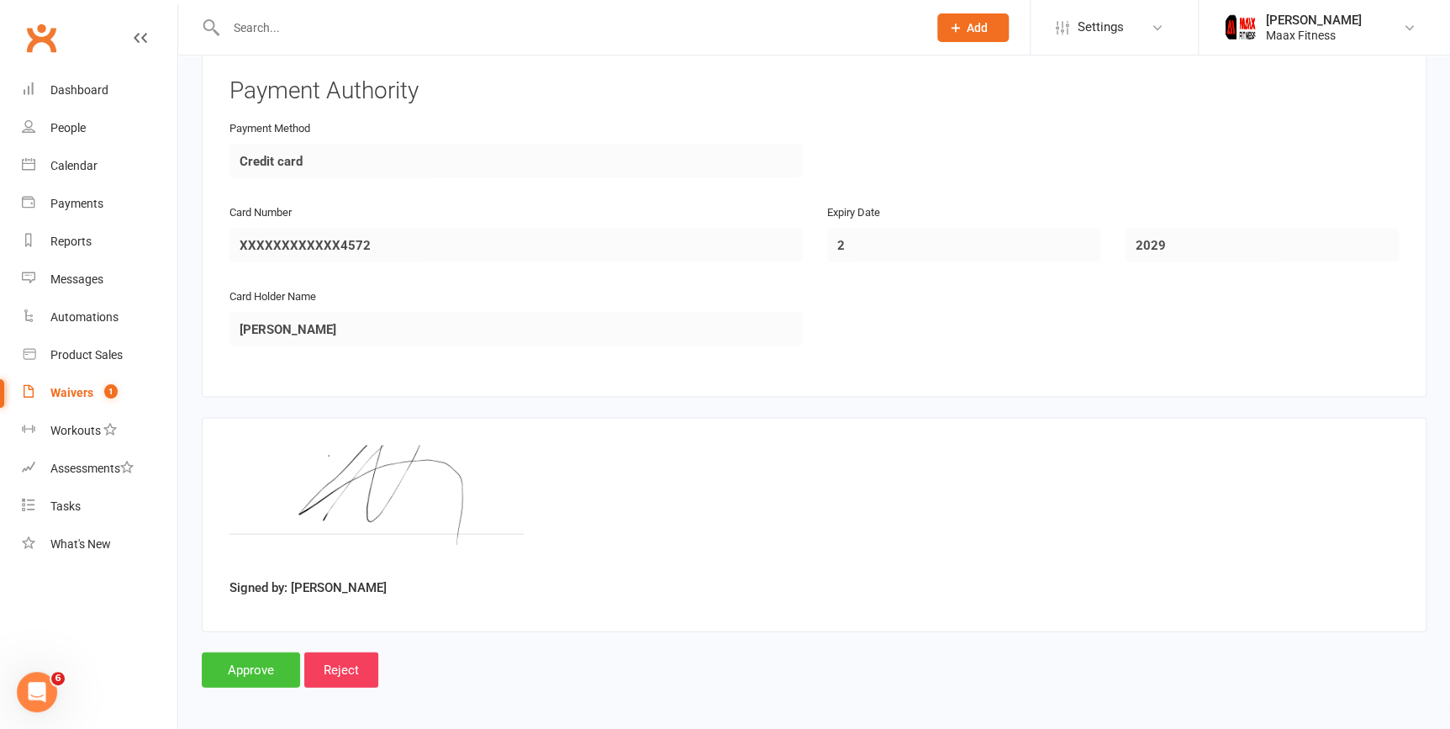
drag, startPoint x: 265, startPoint y: 667, endPoint x: 256, endPoint y: 662, distance: 11.0
click at [256, 662] on input "Approve" at bounding box center [251, 668] width 98 height 35
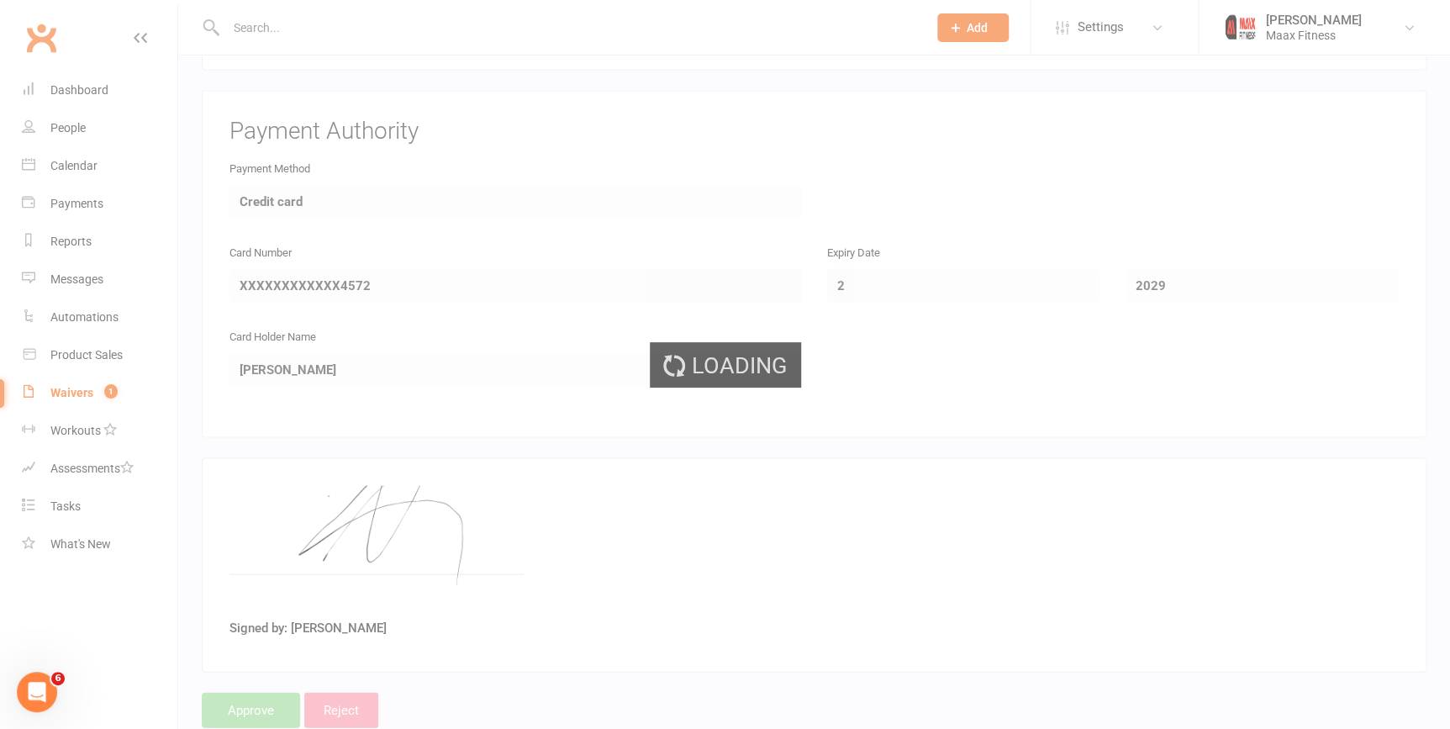
scroll to position [1469, 0]
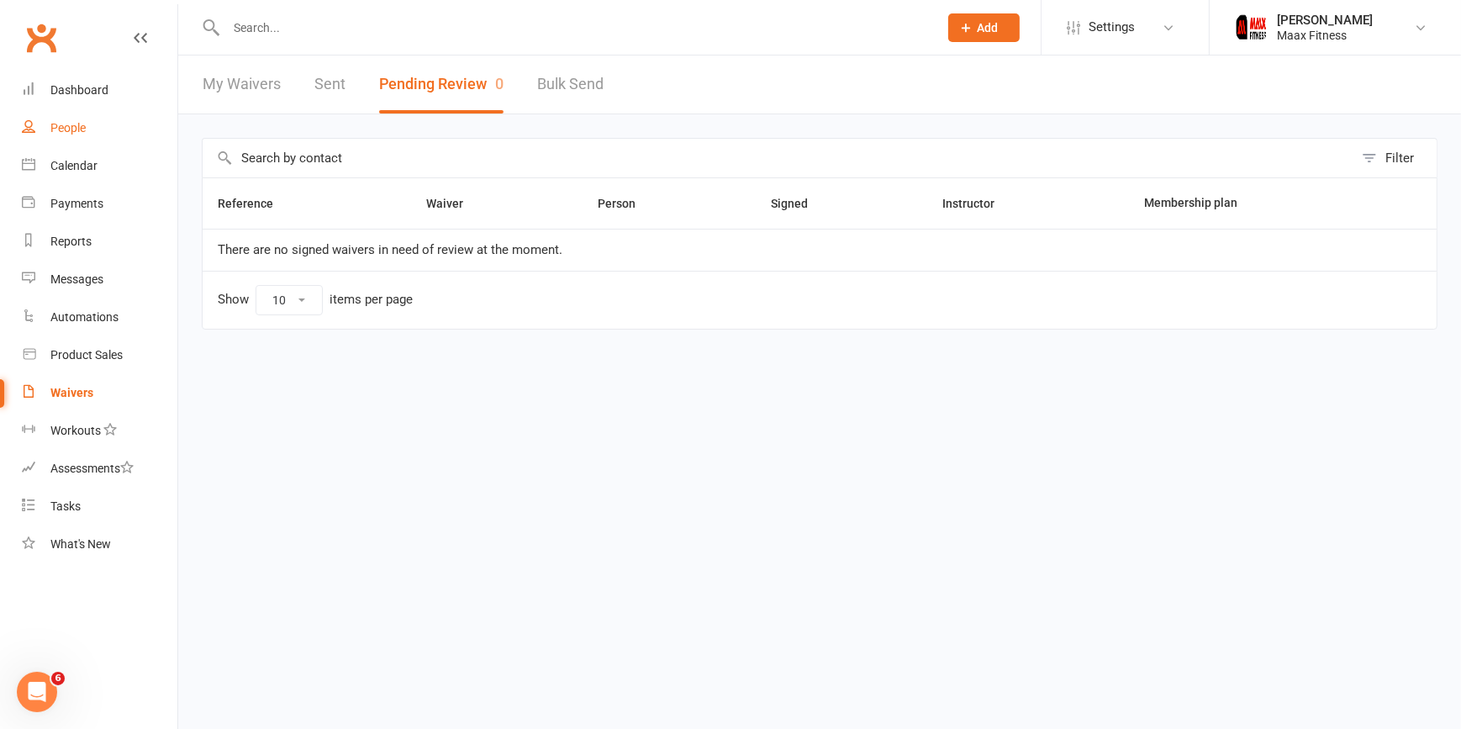
click at [93, 126] on link "People" at bounding box center [100, 128] width 156 height 38
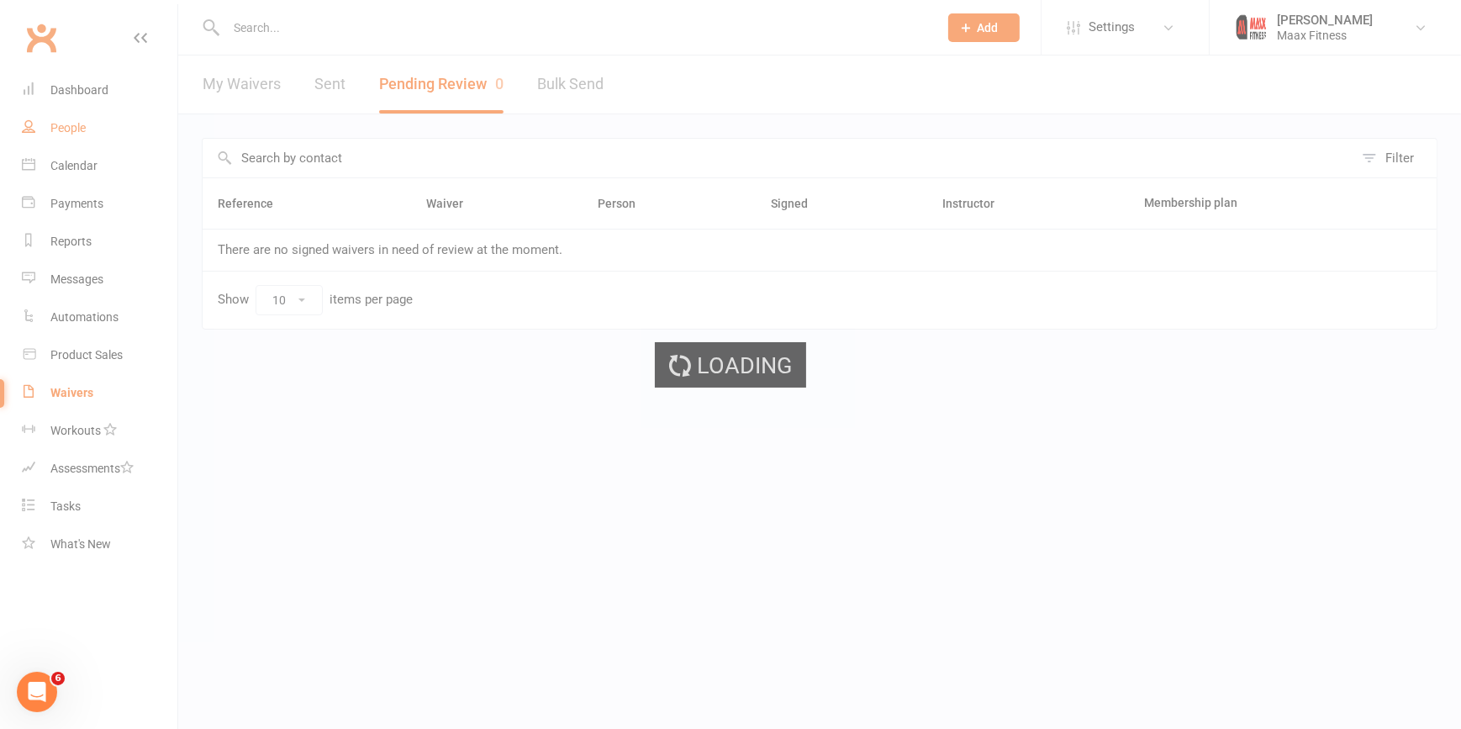
select select "100"
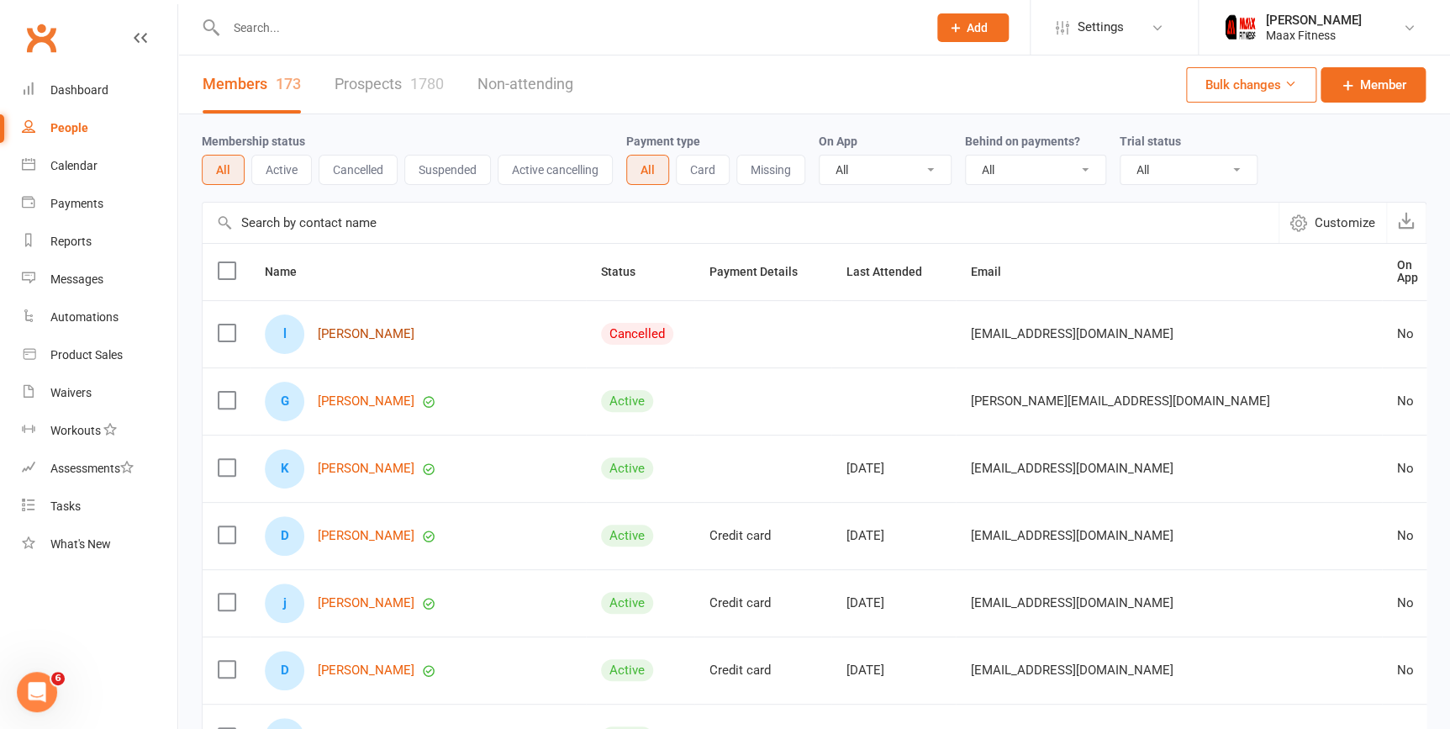
click at [362, 327] on link "[PERSON_NAME]" at bounding box center [366, 334] width 97 height 14
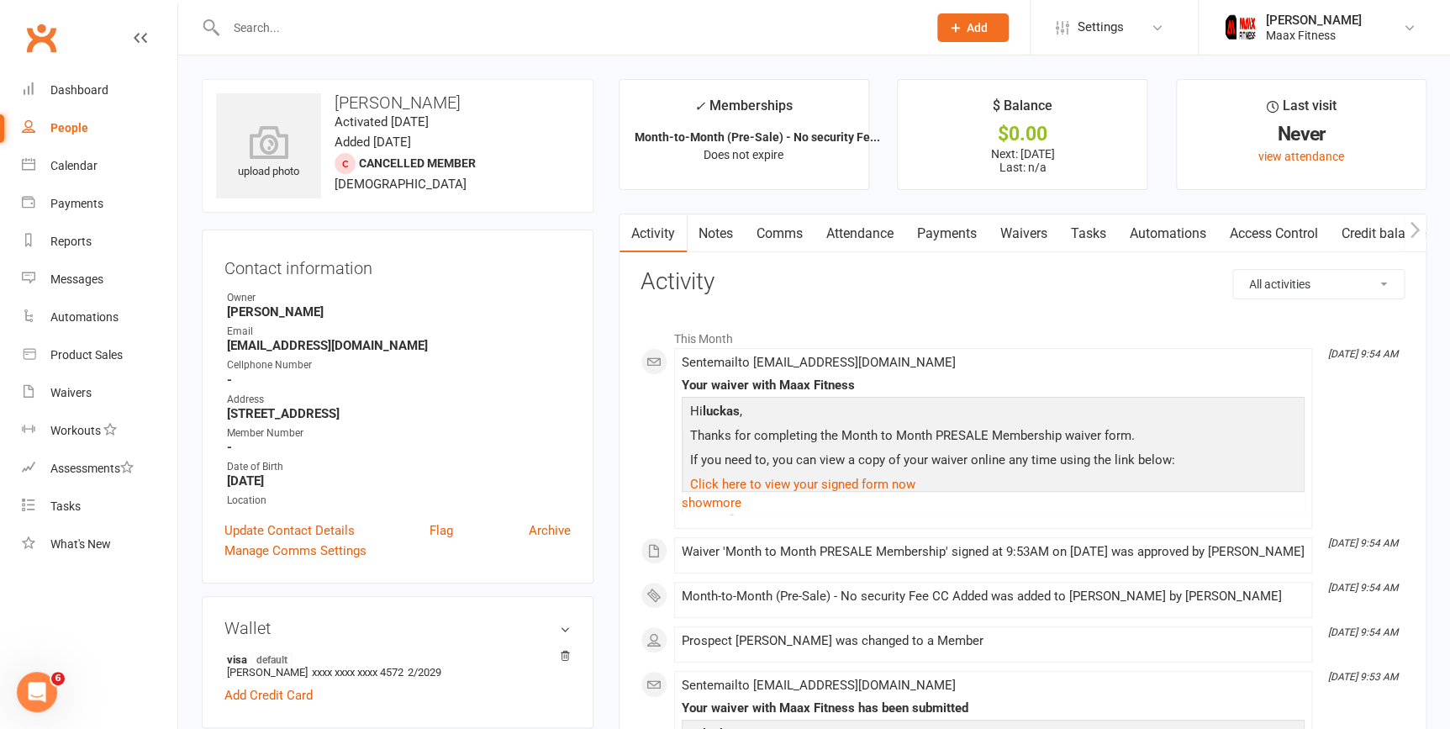
click at [965, 235] on link "Payments" at bounding box center [946, 233] width 83 height 39
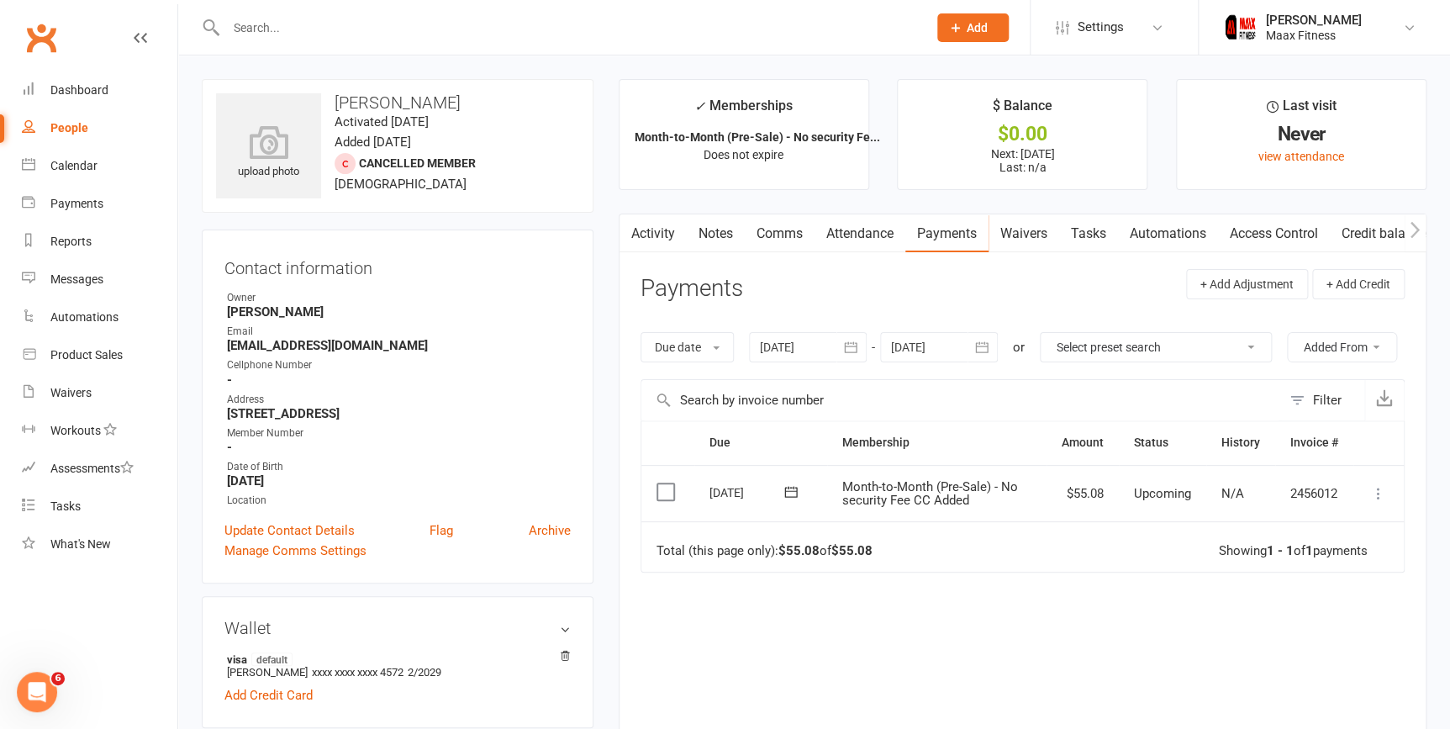
click at [1384, 498] on icon at bounding box center [1378, 493] width 17 height 17
click at [1382, 431] on th at bounding box center [1378, 442] width 50 height 43
click at [1380, 496] on icon at bounding box center [1378, 493] width 17 height 17
click at [1348, 559] on link "Mark as Paid (POS)" at bounding box center [1304, 560] width 166 height 34
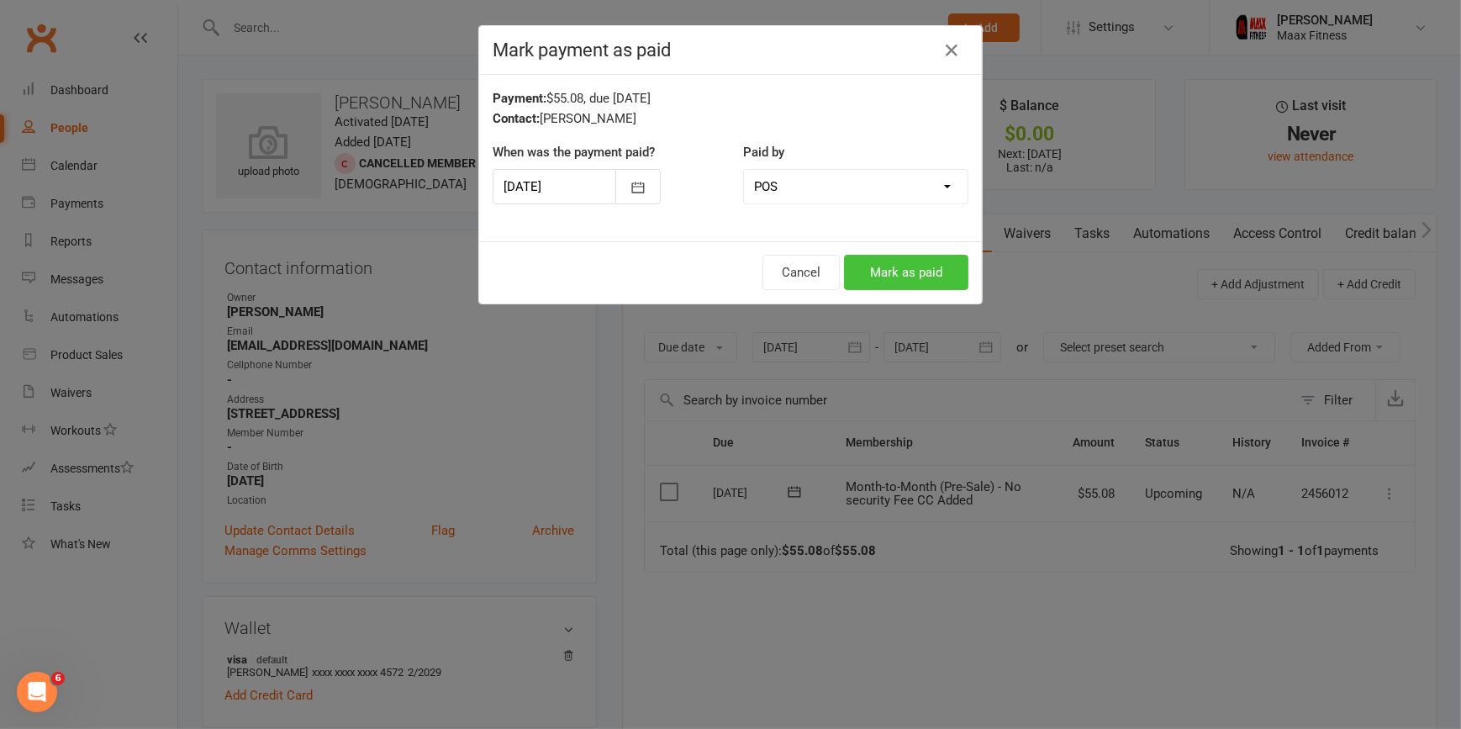
click at [889, 272] on button "Mark as paid" at bounding box center [906, 272] width 124 height 35
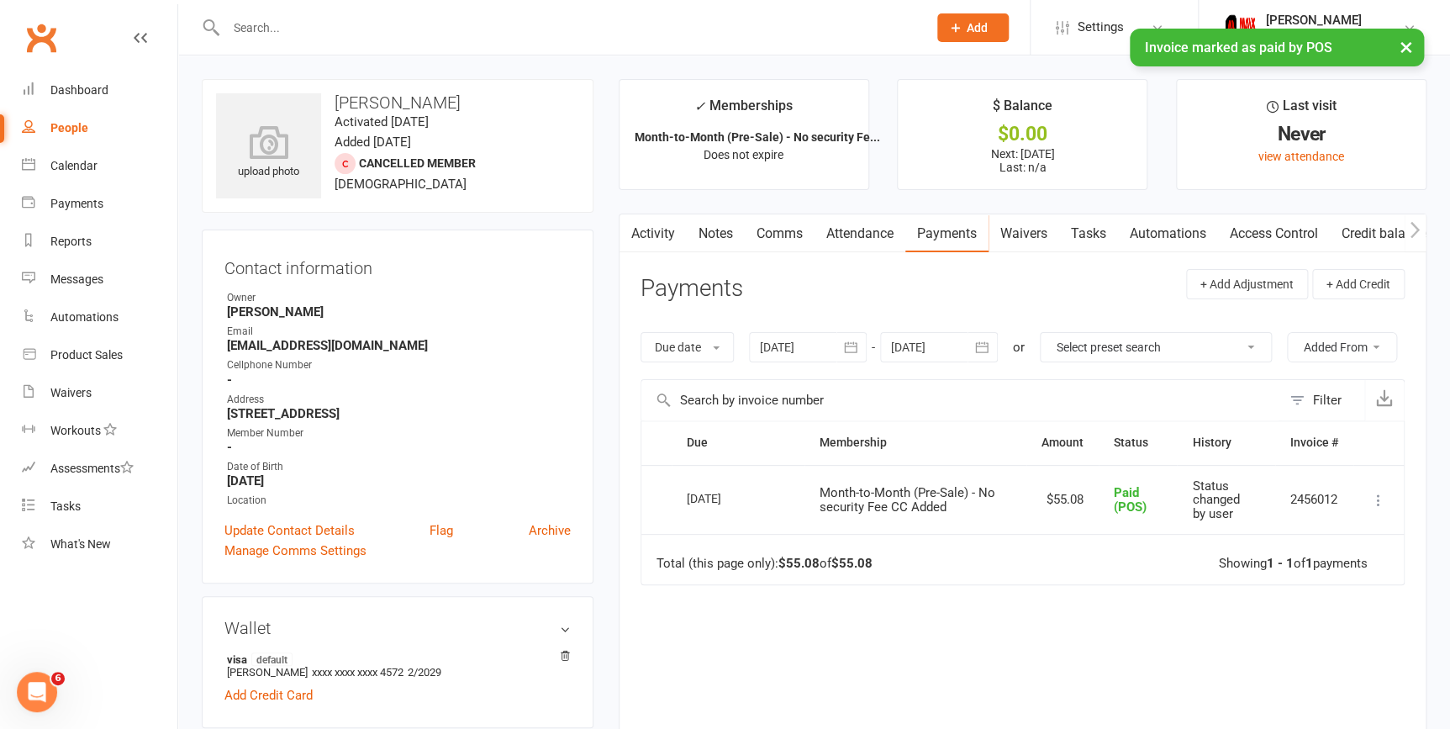
click at [1237, 226] on link "Access Control" at bounding box center [1274, 233] width 112 height 39
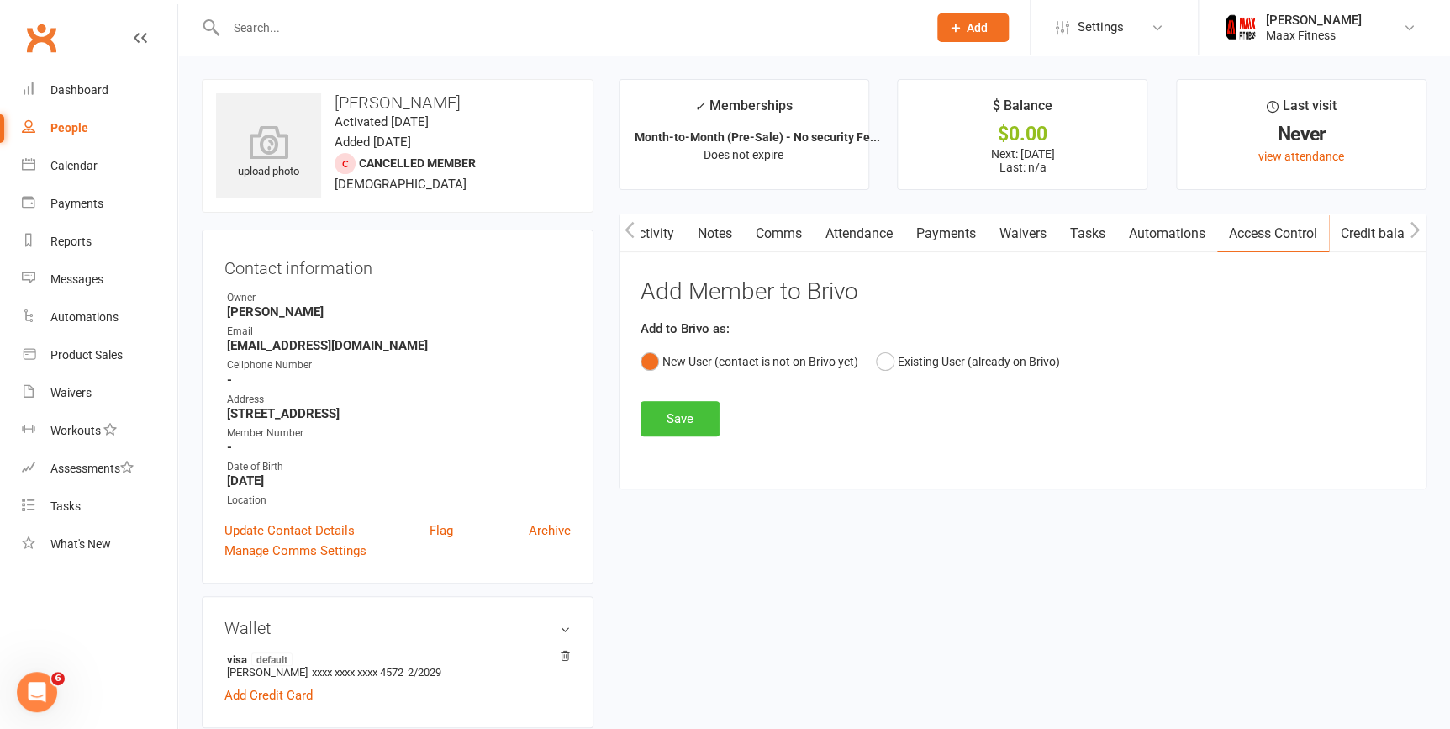
click at [708, 409] on button "Save" at bounding box center [680, 418] width 79 height 35
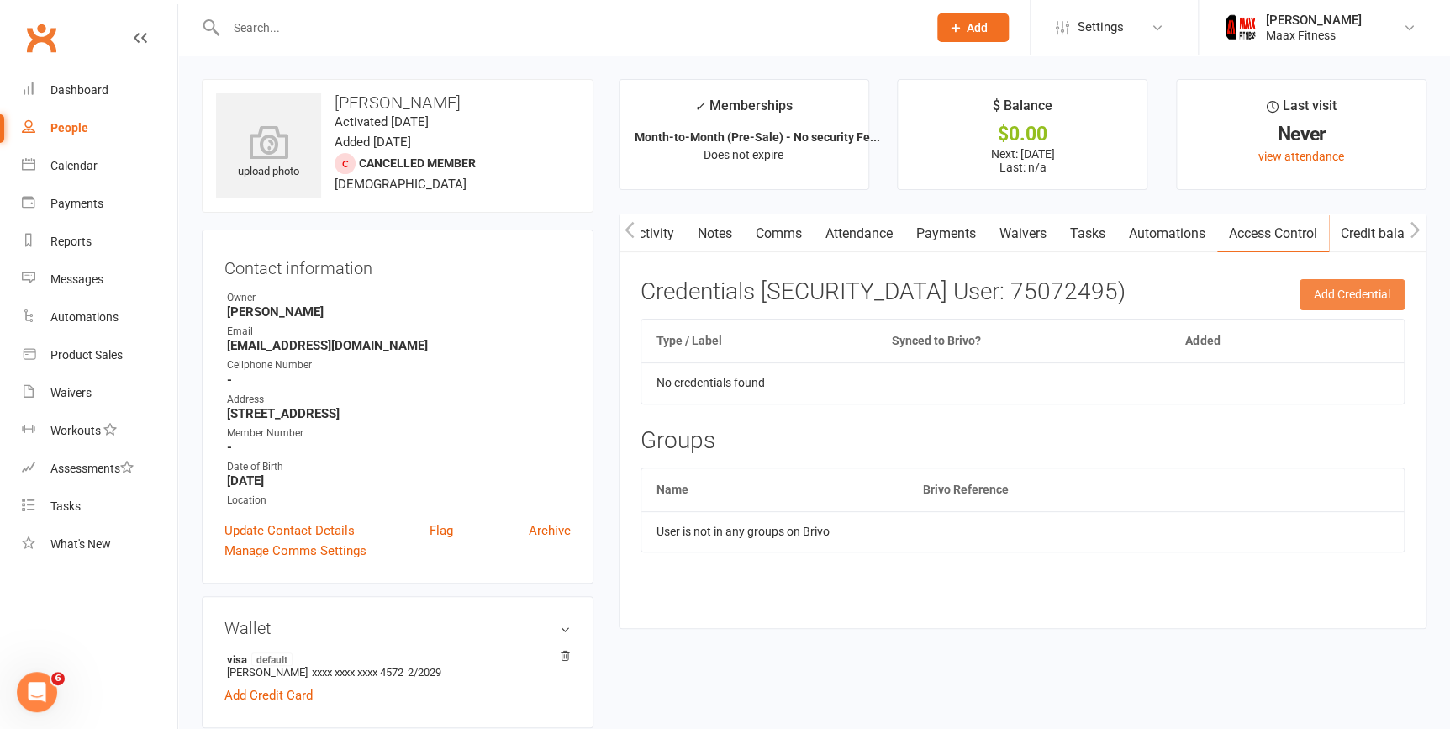
click at [1379, 299] on button "Add Credential" at bounding box center [1352, 294] width 105 height 30
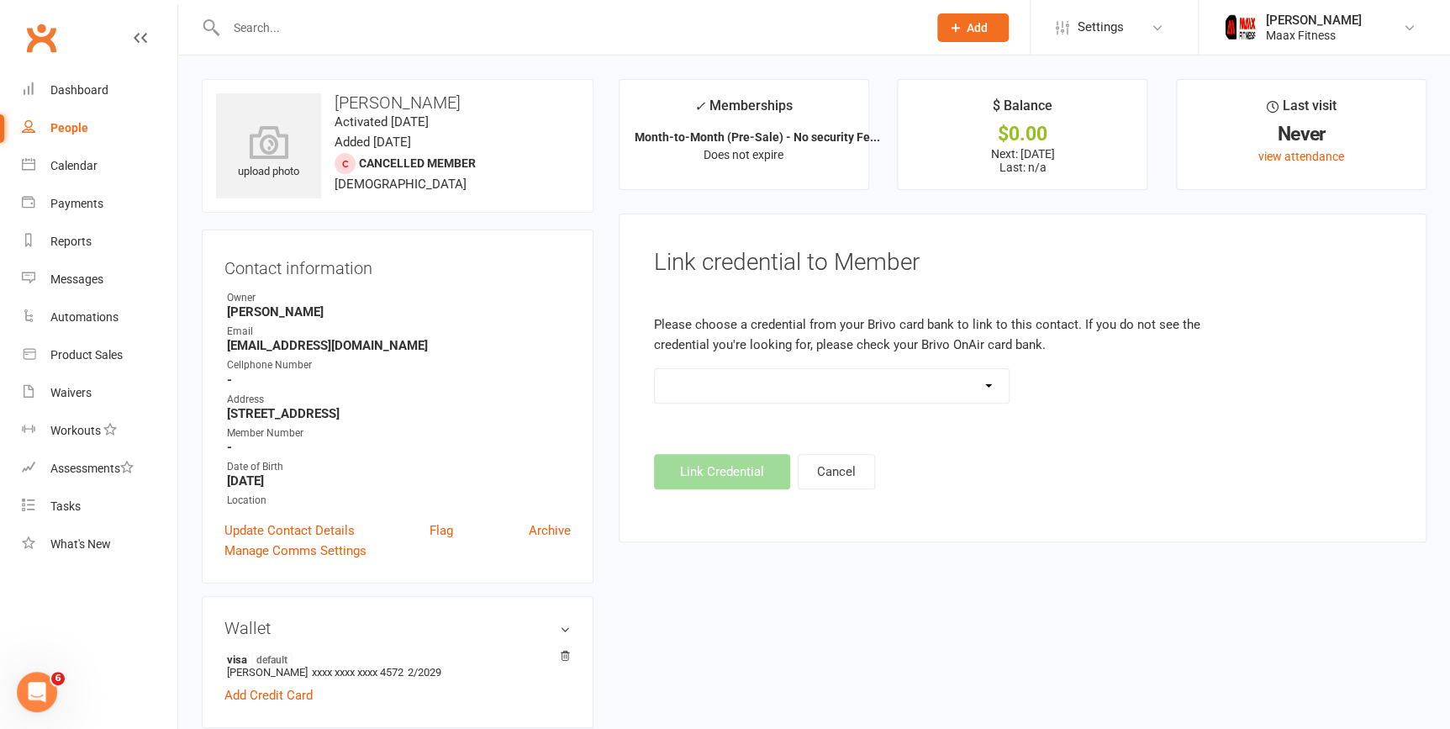
click at [987, 385] on select "HID 37 Bit (443874)" at bounding box center [832, 386] width 355 height 34
select select "0"
click at [655, 369] on select "HID 37 Bit (443874)" at bounding box center [832, 386] width 355 height 34
click at [734, 474] on button "Link Credential" at bounding box center [722, 471] width 136 height 35
